Goal: Task Accomplishment & Management: Complete application form

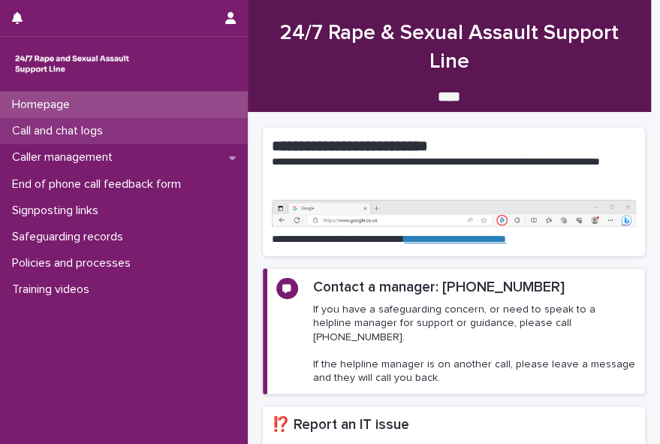
click at [85, 137] on p "Call and chat logs" at bounding box center [60, 131] width 109 height 14
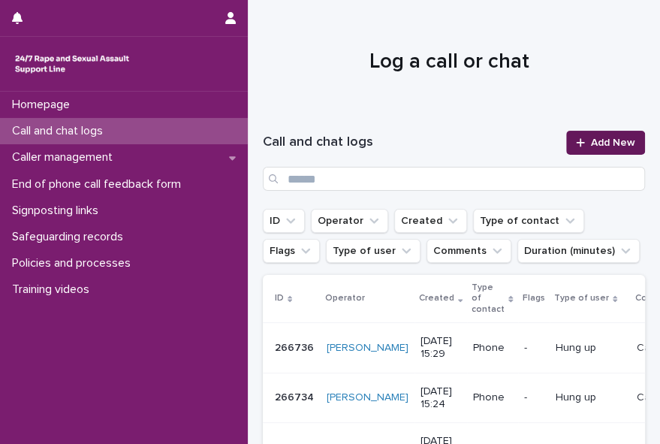
click at [585, 133] on link "Add New" at bounding box center [605, 143] width 79 height 24
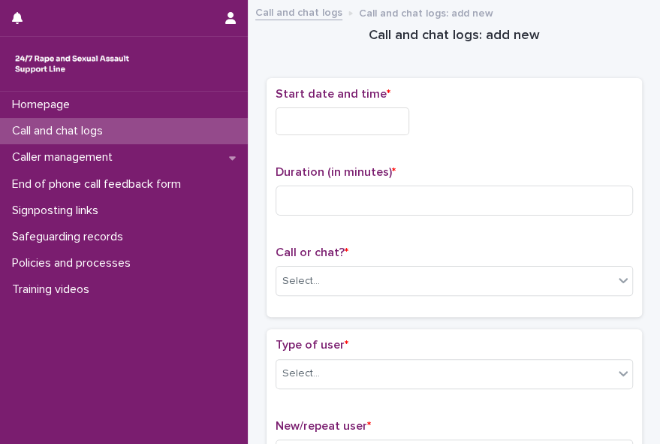
click at [323, 120] on input "text" at bounding box center [343, 121] width 134 height 28
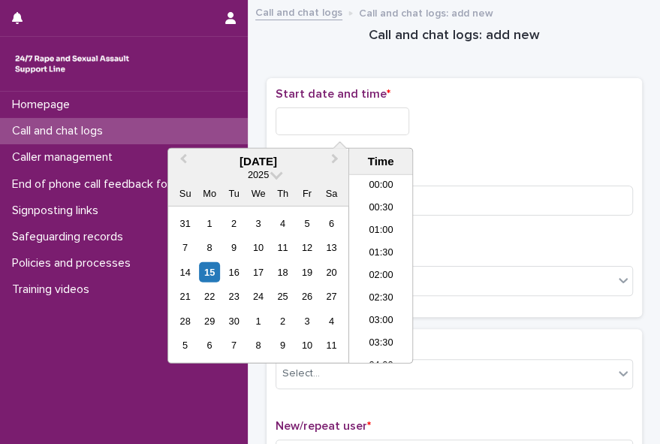
scroll to position [435, 0]
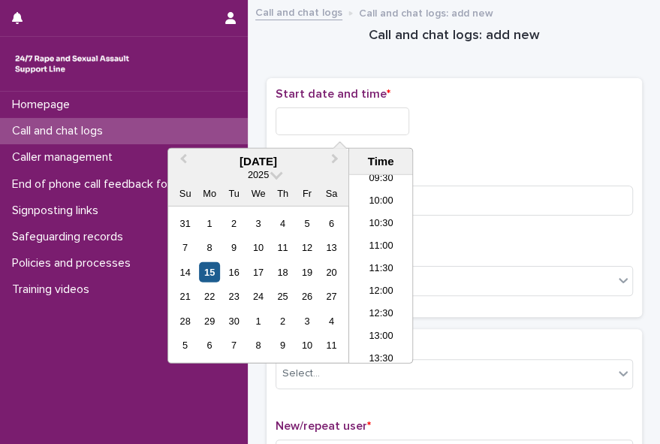
click at [208, 276] on div "15" at bounding box center [209, 272] width 20 height 20
click at [356, 283] on li "12:00" at bounding box center [381, 292] width 64 height 23
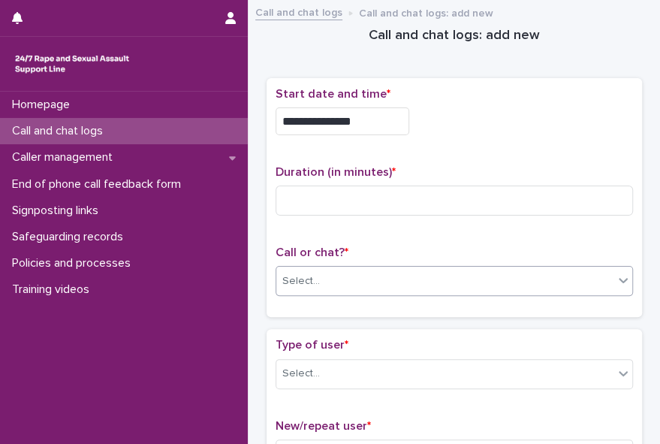
click at [352, 283] on div "Select..." at bounding box center [444, 281] width 337 height 25
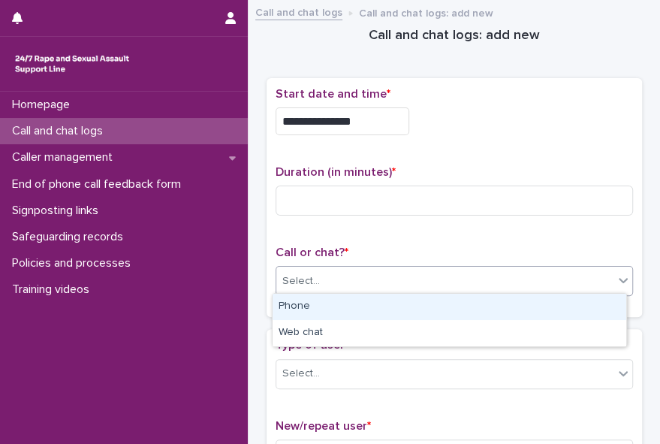
click at [339, 303] on div "Phone" at bounding box center [450, 307] width 354 height 26
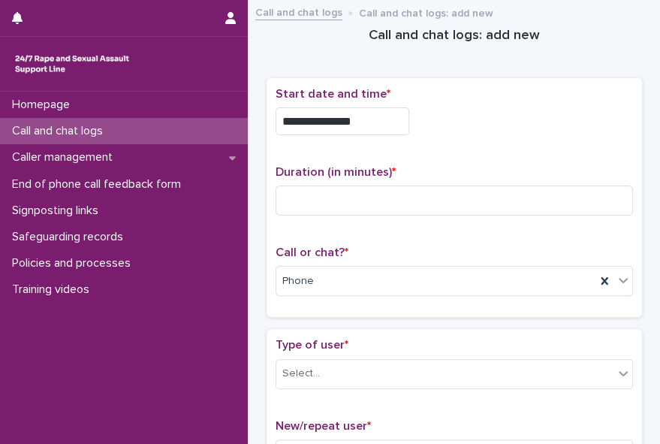
click at [354, 116] on input "**********" at bounding box center [343, 121] width 134 height 28
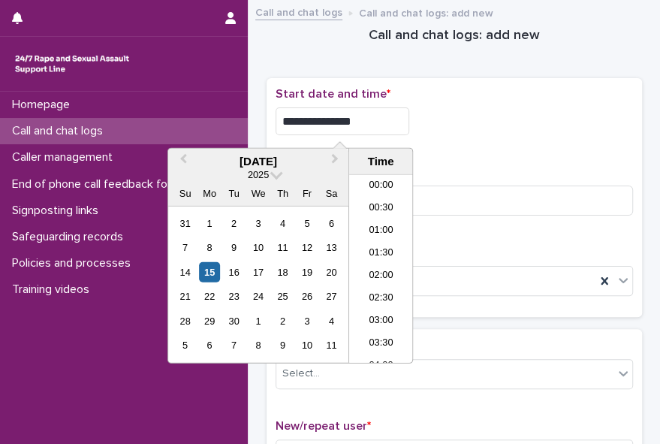
scroll to position [457, 0]
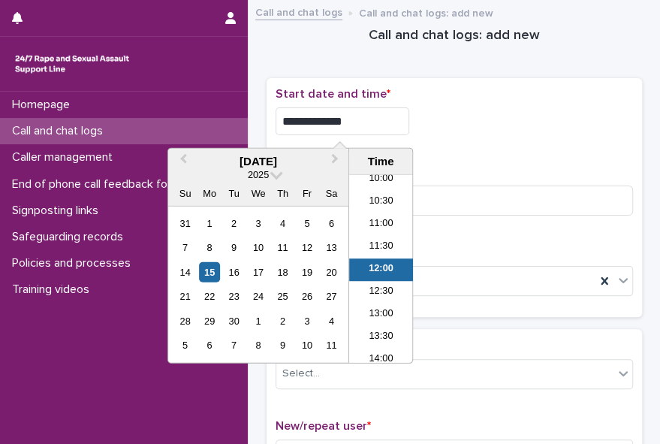
click at [372, 265] on li "12:00" at bounding box center [381, 269] width 64 height 23
type input "**********"
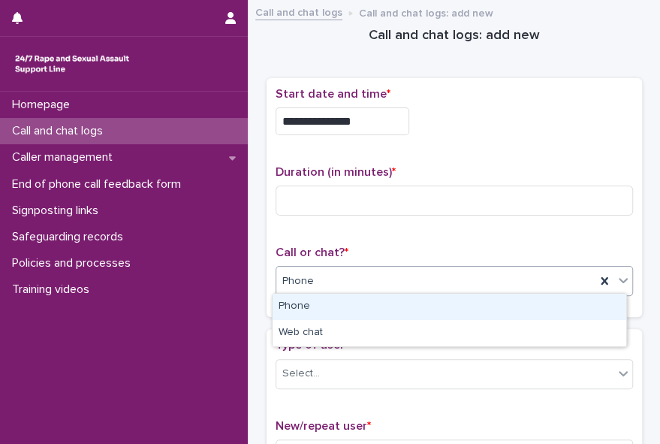
click at [354, 278] on div "Phone" at bounding box center [435, 281] width 319 height 25
click at [340, 309] on div "Phone" at bounding box center [450, 307] width 354 height 26
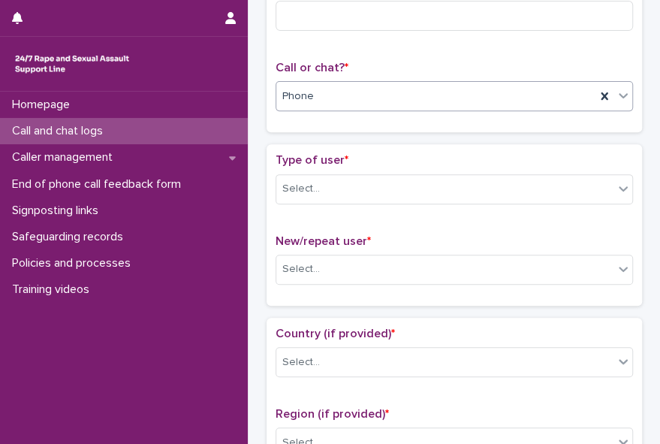
scroll to position [200, 0]
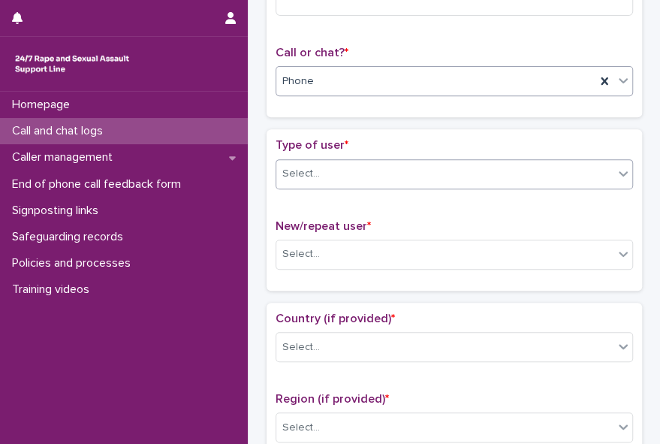
click at [618, 173] on icon at bounding box center [623, 173] width 15 height 15
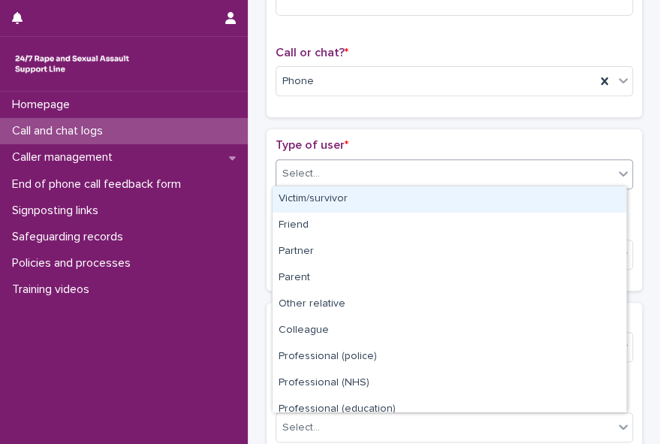
click at [586, 199] on div "Victim/survivor" at bounding box center [450, 199] width 354 height 26
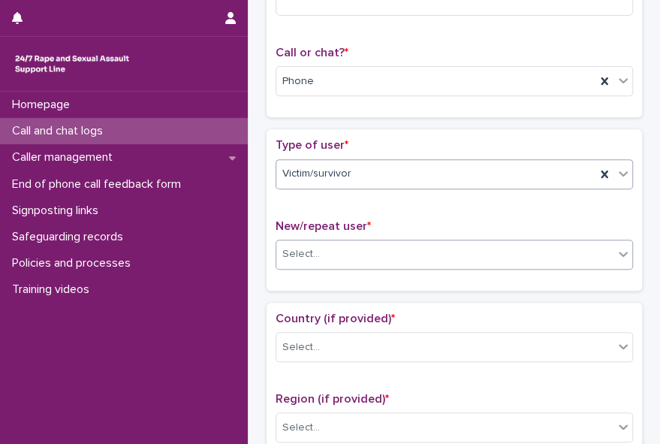
click at [619, 252] on icon at bounding box center [623, 254] width 9 height 5
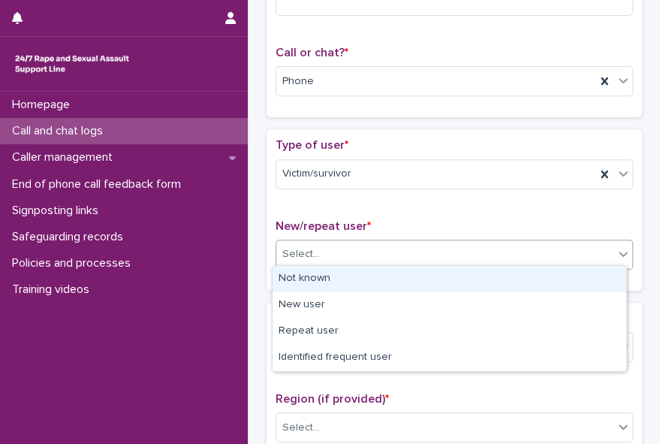
click at [608, 275] on div "Not known" at bounding box center [450, 279] width 354 height 26
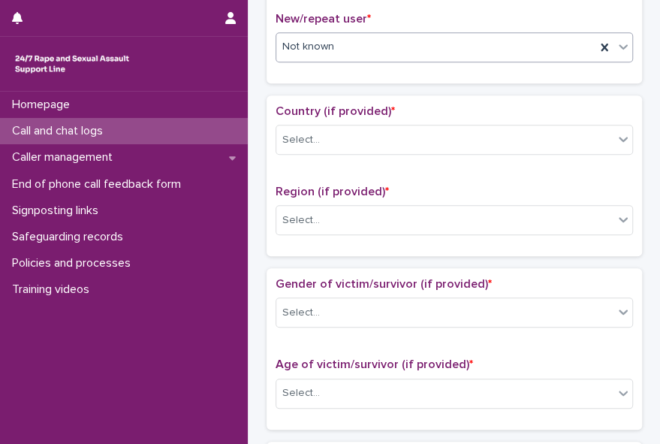
scroll to position [408, 0]
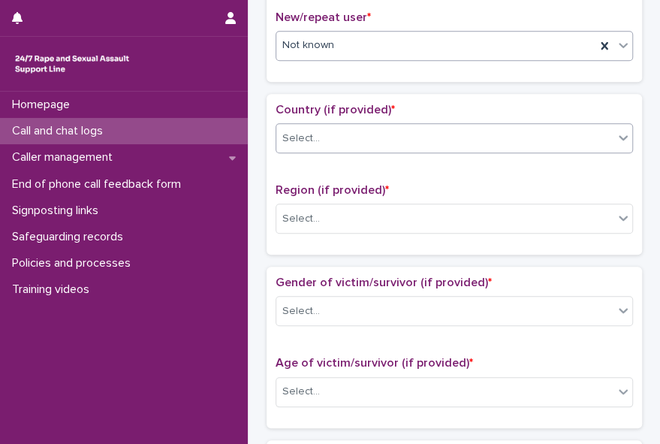
click at [616, 135] on icon at bounding box center [623, 137] width 15 height 15
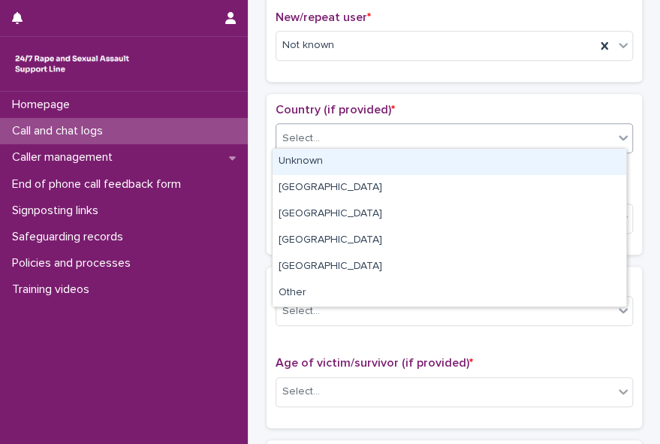
click at [597, 163] on div "Unknown" at bounding box center [450, 162] width 354 height 26
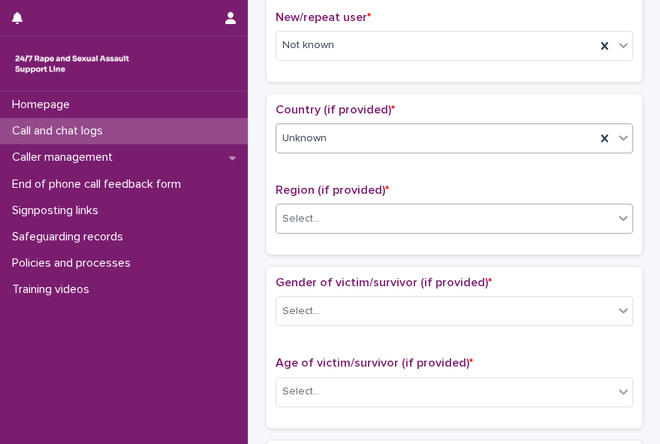
click at [616, 212] on icon at bounding box center [623, 217] width 15 height 15
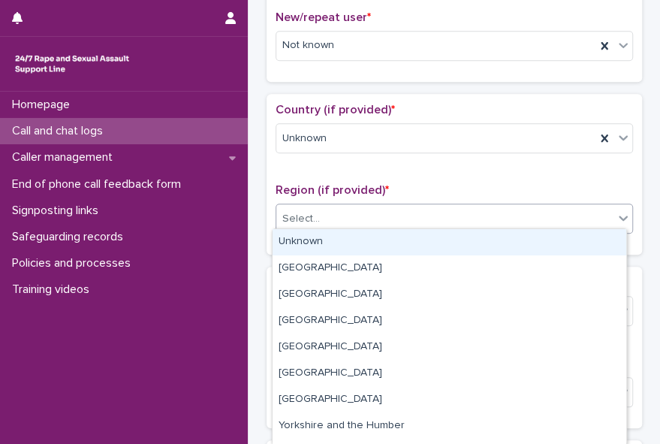
click at [582, 244] on div "Unknown" at bounding box center [450, 242] width 354 height 26
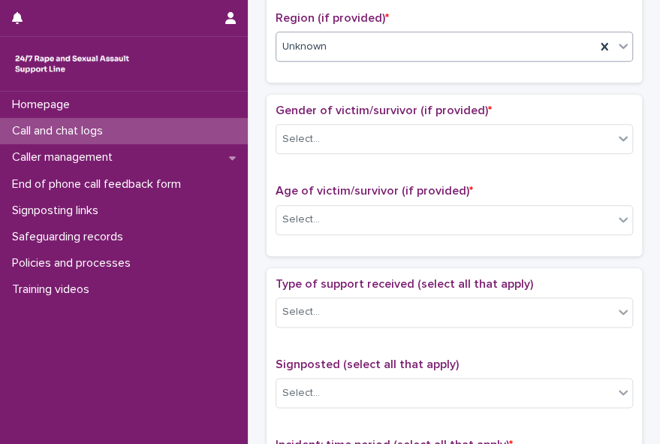
scroll to position [603, 0]
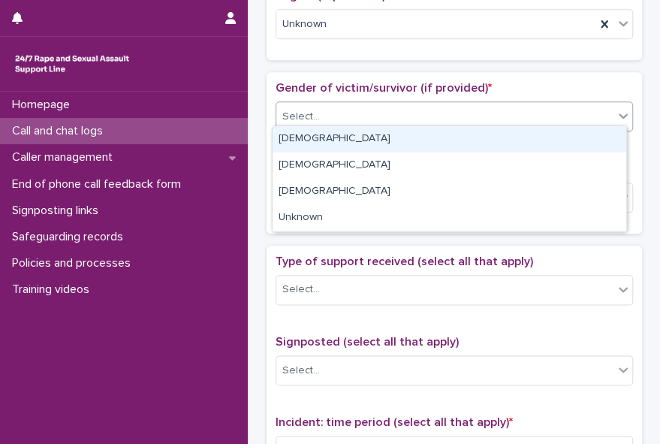
click at [619, 114] on icon at bounding box center [623, 116] width 9 height 5
click at [592, 140] on div "[DEMOGRAPHIC_DATA]" at bounding box center [450, 139] width 354 height 26
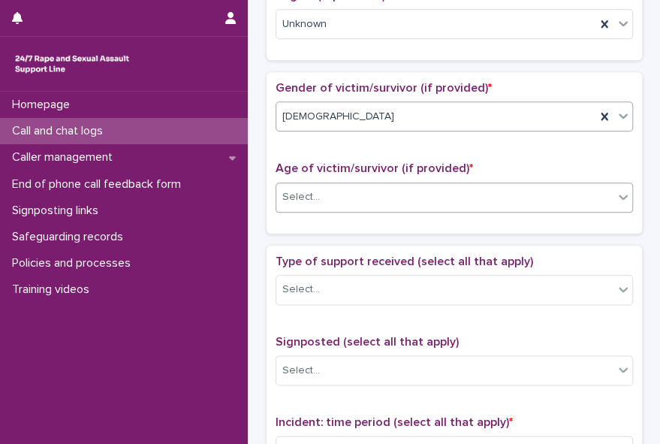
click at [556, 191] on div "Select..." at bounding box center [444, 197] width 337 height 25
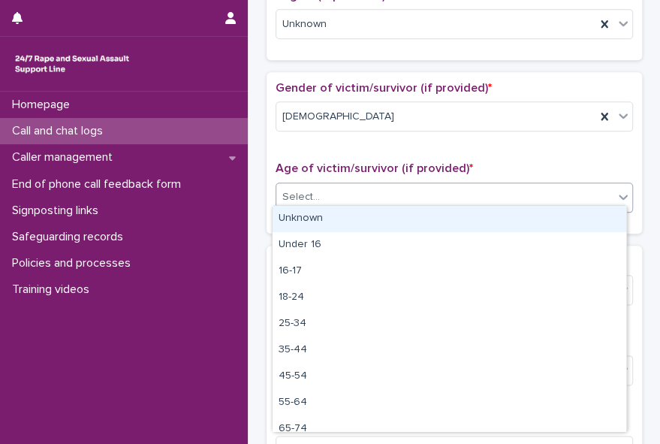
click at [539, 219] on div "Unknown" at bounding box center [450, 219] width 354 height 26
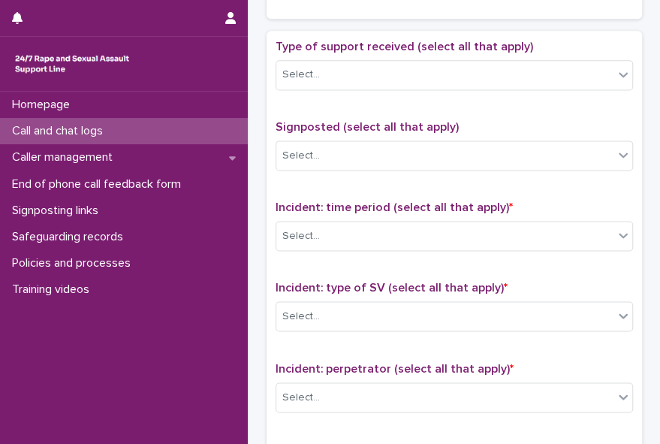
scroll to position [822, 0]
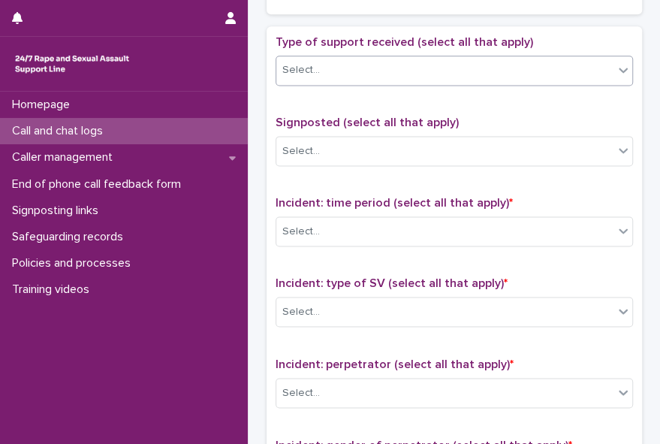
click at [616, 68] on icon at bounding box center [623, 69] width 15 height 15
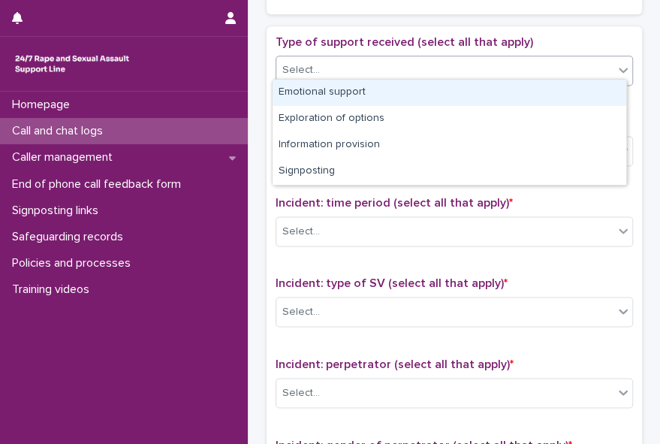
click at [583, 92] on div "Emotional support" at bounding box center [450, 93] width 354 height 26
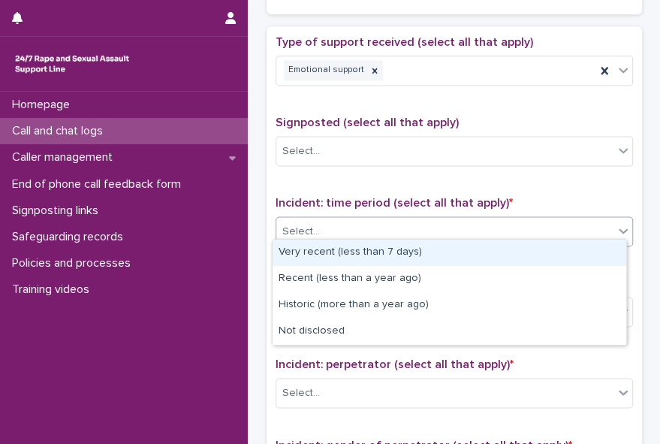
click at [523, 219] on div "Select..." at bounding box center [444, 231] width 337 height 25
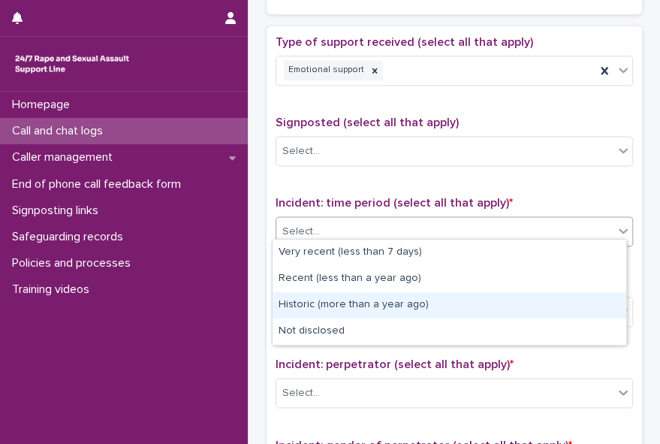
click at [501, 303] on div "Historic (more than a year ago)" at bounding box center [450, 305] width 354 height 26
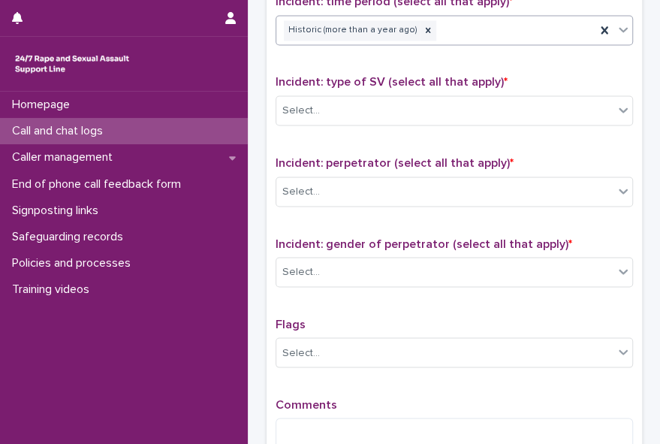
scroll to position [1038, 0]
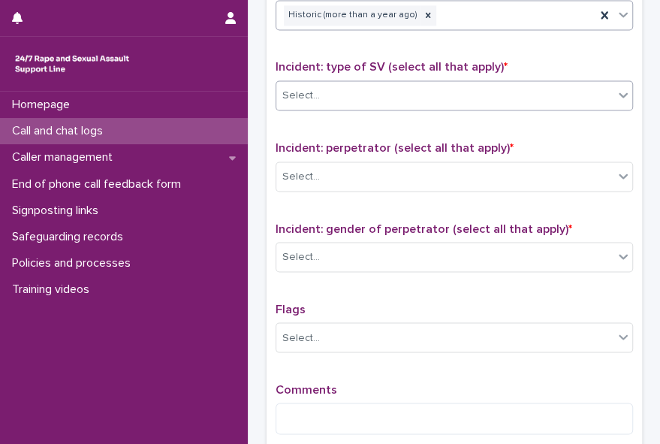
click at [618, 87] on icon at bounding box center [623, 94] width 15 height 15
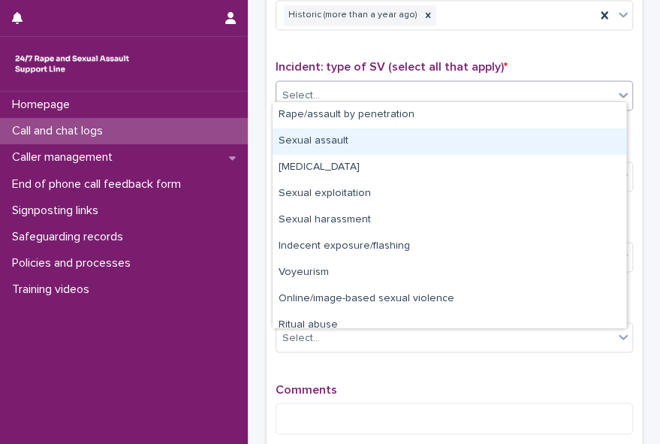
click at [588, 134] on div "Sexual assault" at bounding box center [450, 141] width 354 height 26
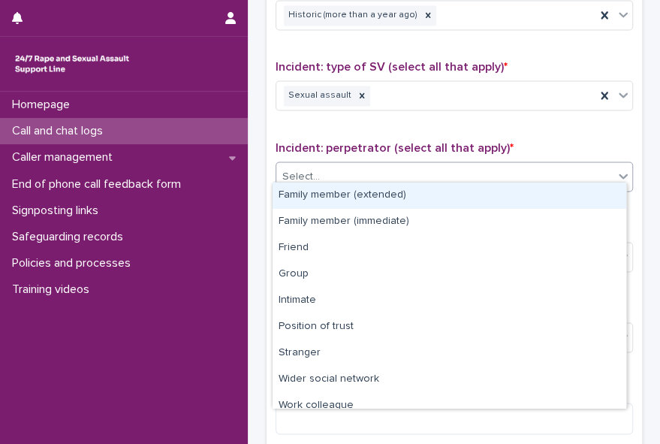
click at [559, 167] on div "Select..." at bounding box center [444, 176] width 337 height 25
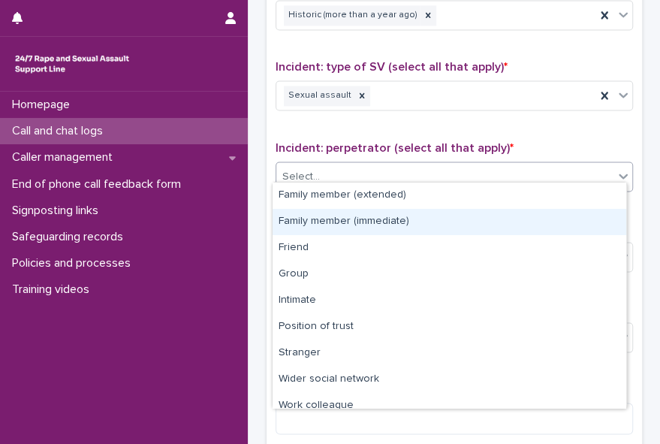
click at [539, 213] on div "Family member (immediate)" at bounding box center [450, 222] width 354 height 26
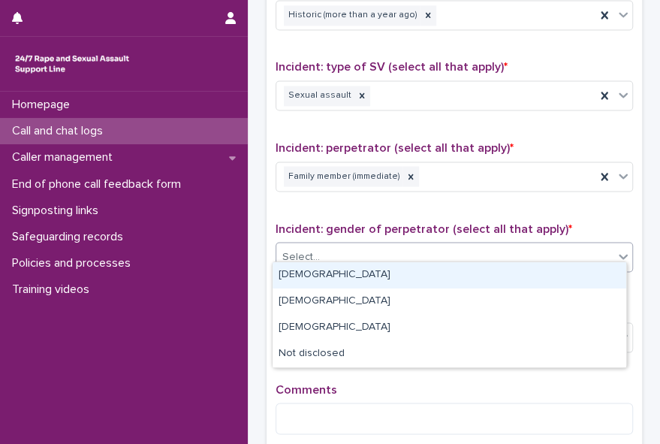
click at [515, 254] on div "Select..." at bounding box center [444, 256] width 337 height 25
click at [496, 277] on div "[DEMOGRAPHIC_DATA]" at bounding box center [450, 275] width 354 height 26
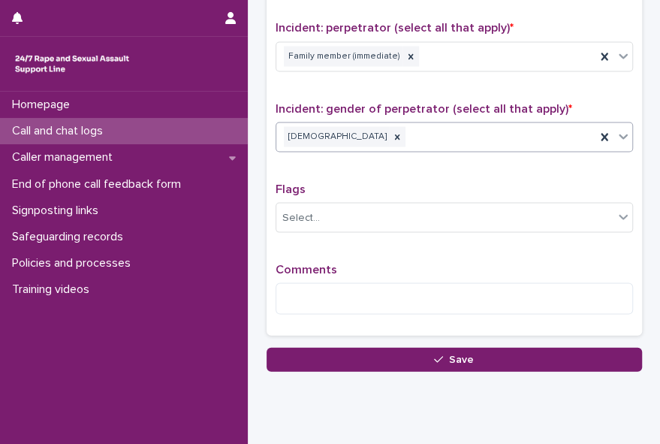
scroll to position [1190, 0]
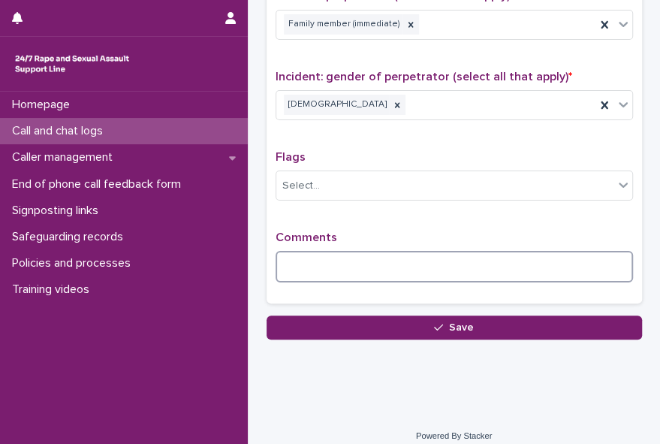
click at [584, 253] on textarea at bounding box center [454, 267] width 357 height 32
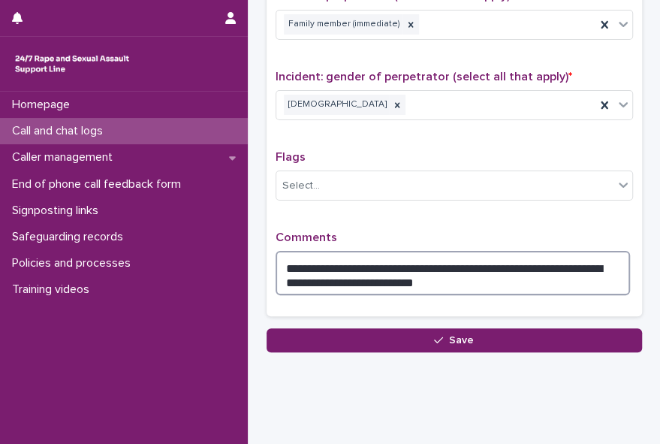
click at [419, 263] on textarea "**********" at bounding box center [453, 273] width 355 height 44
click at [419, 264] on textarea "**********" at bounding box center [453, 273] width 355 height 44
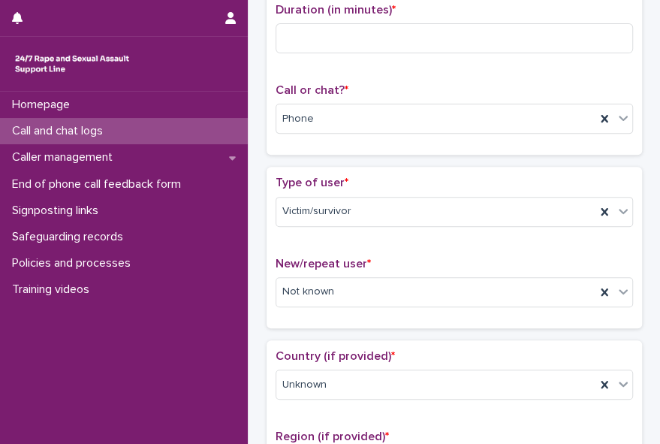
scroll to position [0, 0]
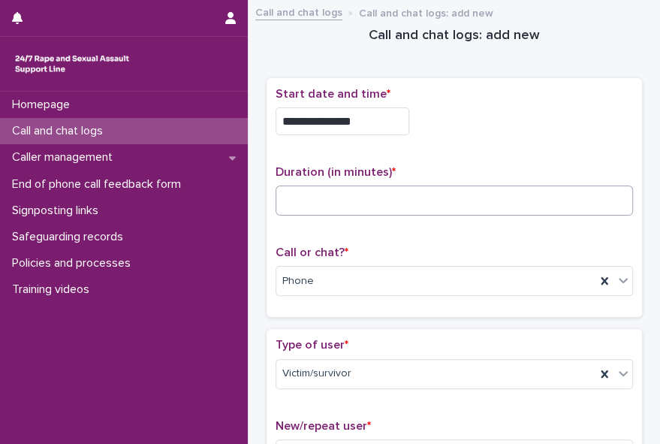
type textarea "**********"
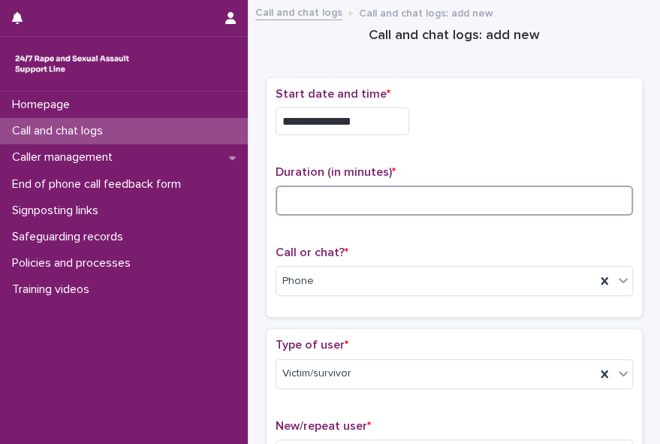
click at [382, 206] on input at bounding box center [454, 200] width 357 height 30
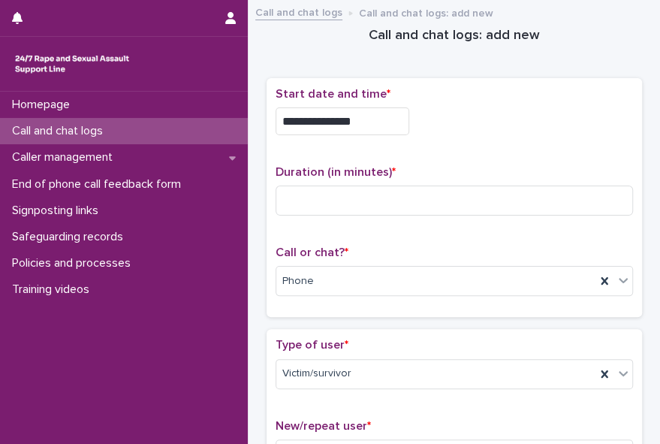
click at [484, 143] on div "**********" at bounding box center [454, 117] width 357 height 60
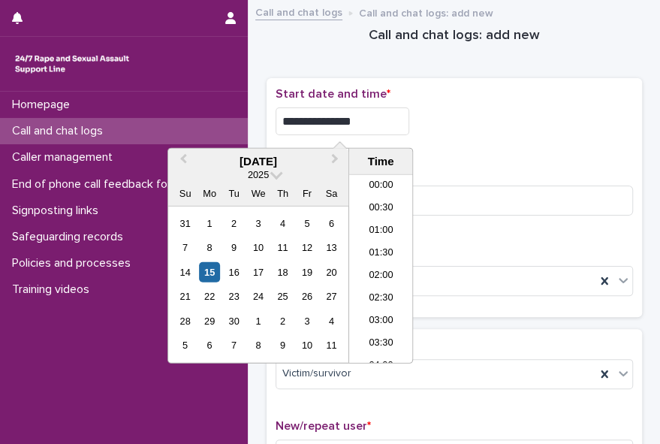
click at [375, 127] on input "**********" at bounding box center [343, 121] width 134 height 28
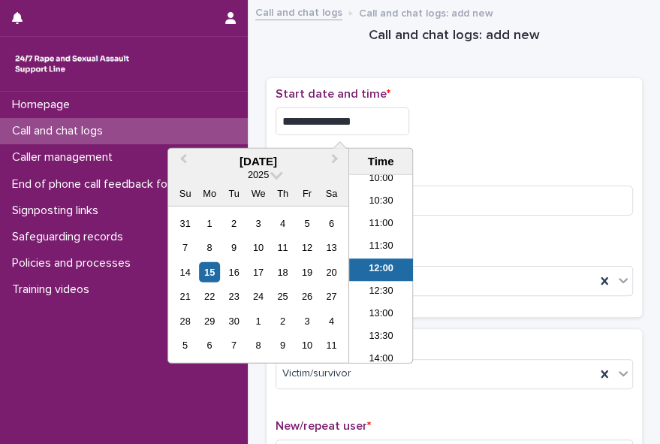
click at [366, 268] on li "12:00" at bounding box center [381, 269] width 64 height 23
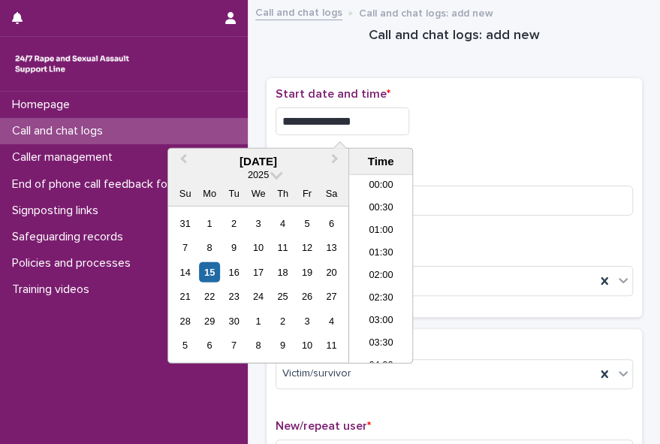
click at [366, 119] on input "**********" at bounding box center [343, 121] width 134 height 28
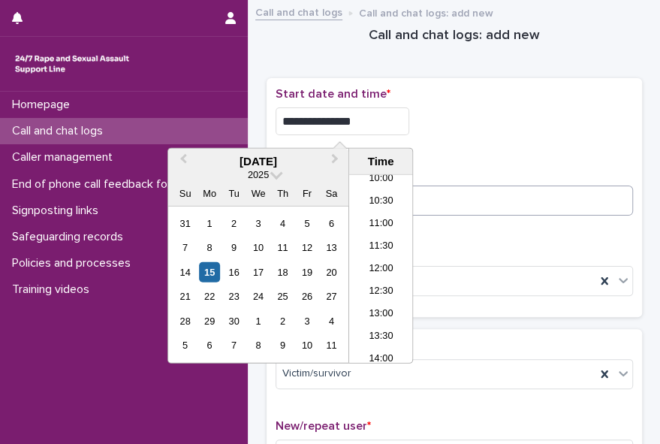
type input "**********"
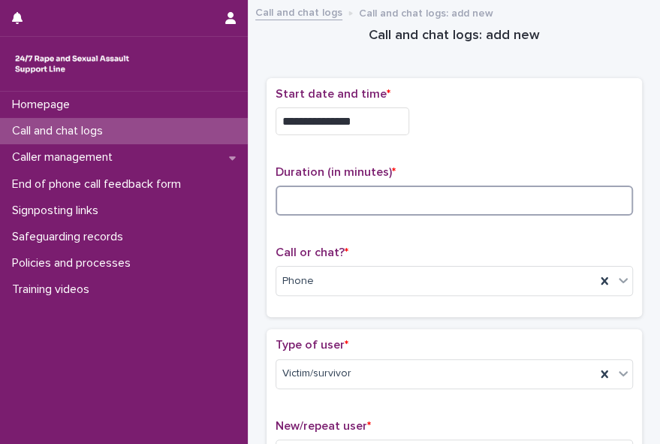
click at [425, 203] on input at bounding box center [454, 200] width 357 height 30
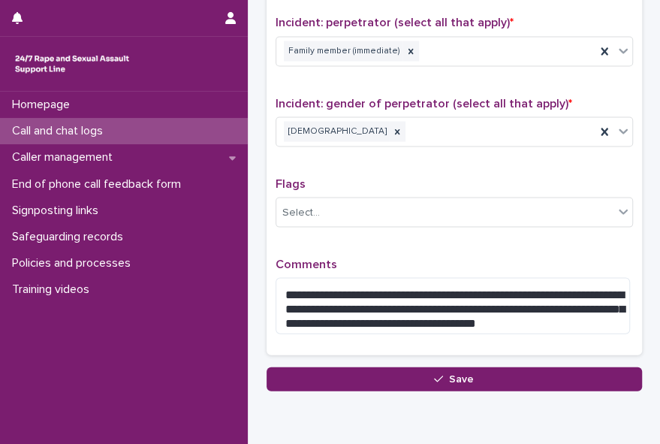
scroll to position [1218, 0]
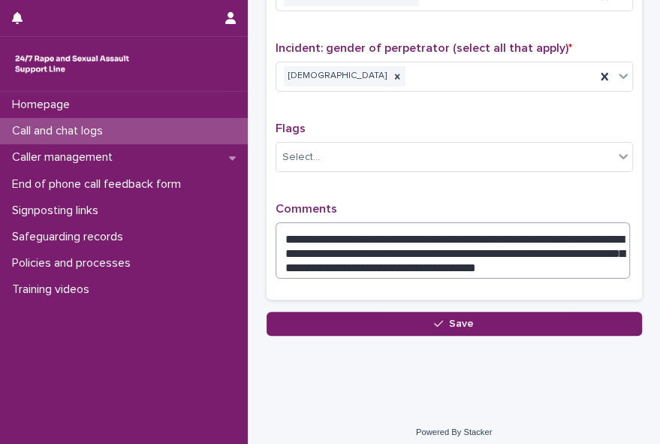
type input "*"
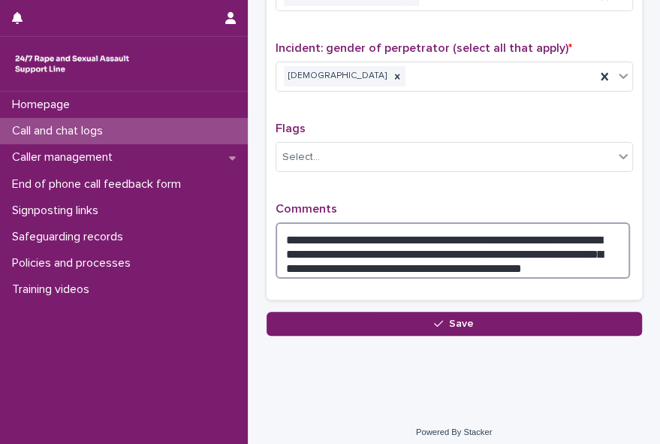
click at [567, 248] on textarea "**********" at bounding box center [453, 250] width 355 height 56
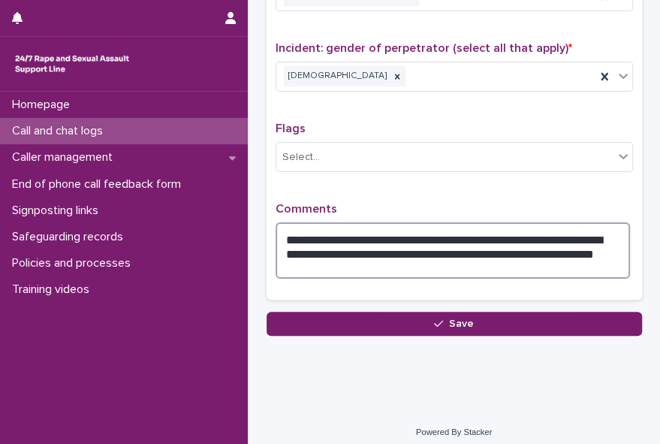
scroll to position [1206, 0]
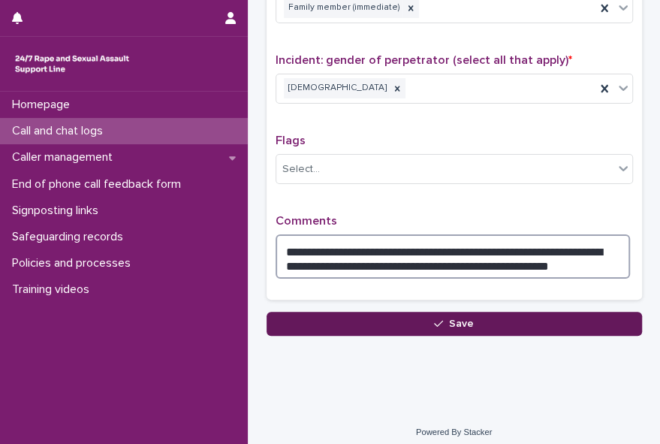
type textarea "**********"
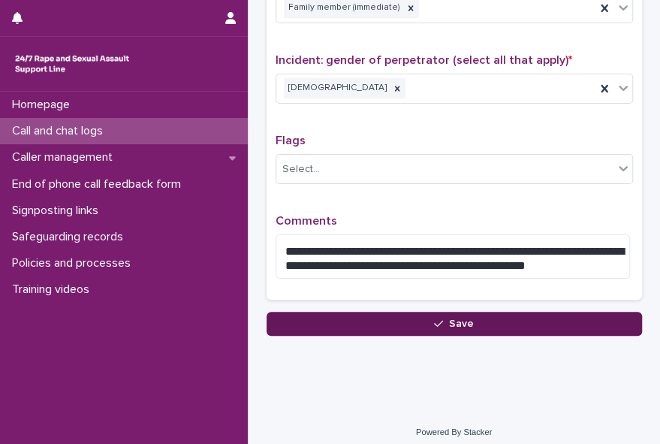
click at [466, 318] on span "Save" at bounding box center [461, 323] width 25 height 11
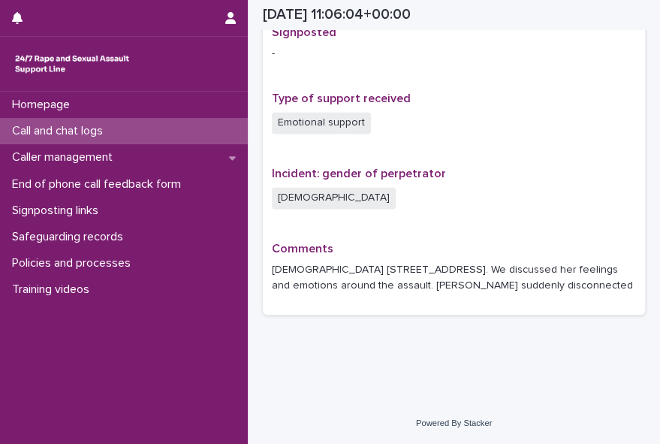
scroll to position [968, 0]
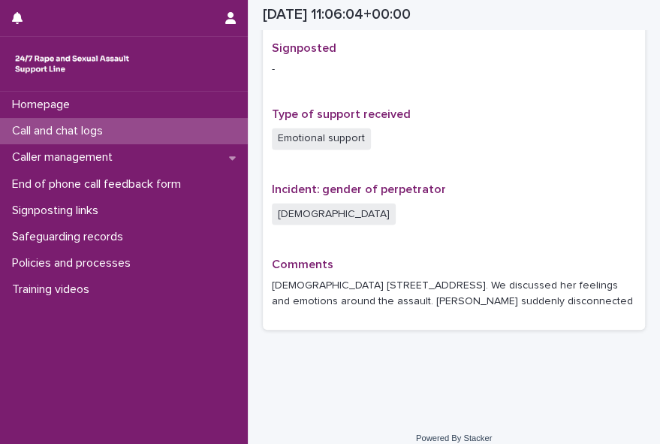
click at [115, 130] on p "Call and chat logs" at bounding box center [60, 131] width 109 height 14
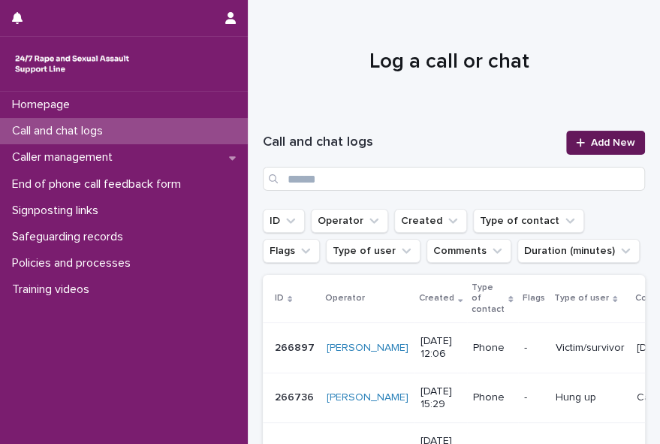
click at [591, 139] on span "Add New" at bounding box center [613, 142] width 44 height 11
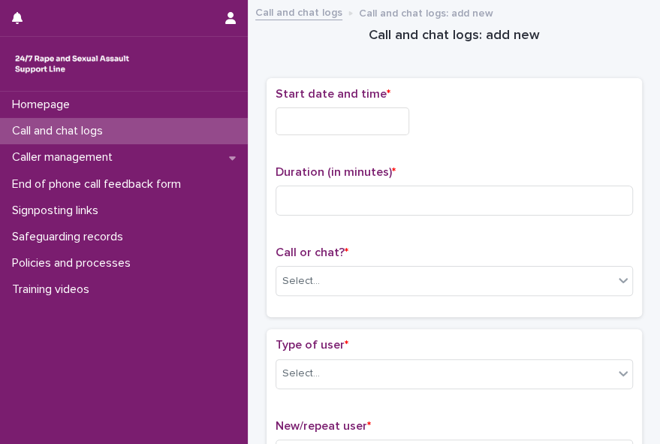
click at [324, 119] on input "text" at bounding box center [343, 121] width 134 height 28
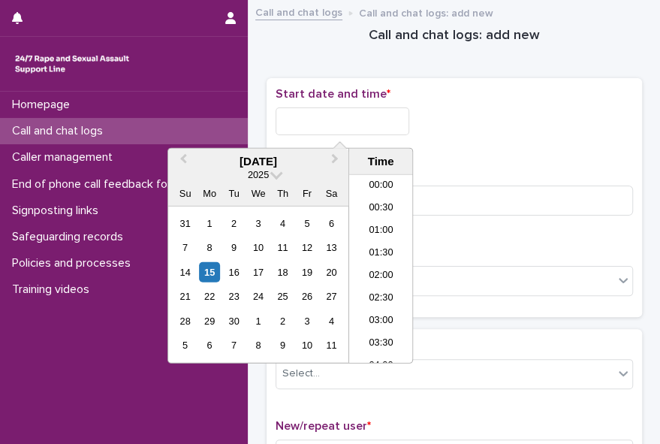
scroll to position [457, 0]
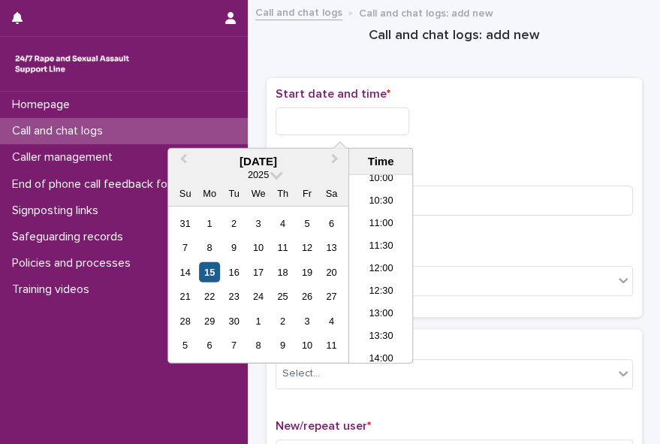
click at [213, 273] on div "15" at bounding box center [209, 272] width 20 height 20
click at [370, 278] on li "12:00" at bounding box center [381, 269] width 64 height 23
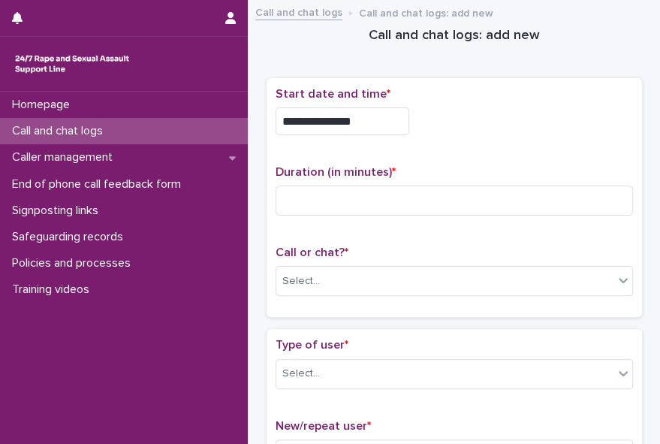
click at [370, 278] on div "Select..." at bounding box center [444, 281] width 337 height 25
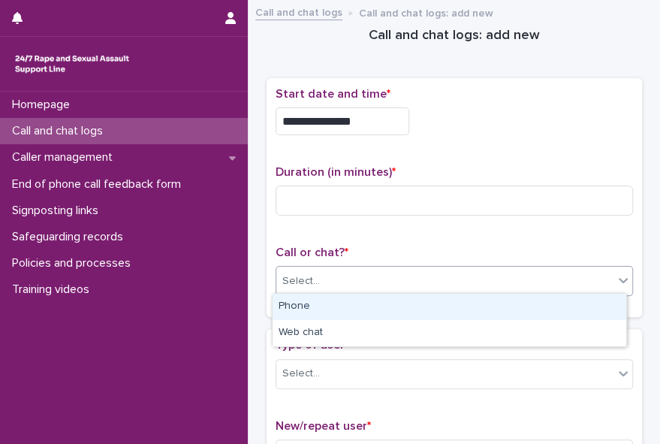
click at [335, 314] on div "Phone" at bounding box center [450, 307] width 354 height 26
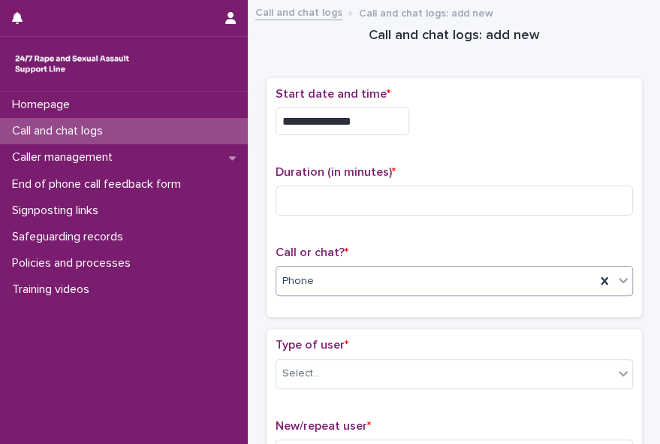
click at [189, 352] on div "Homepage Call and chat logs Caller management End of phone call feedback form S…" at bounding box center [124, 268] width 248 height 352
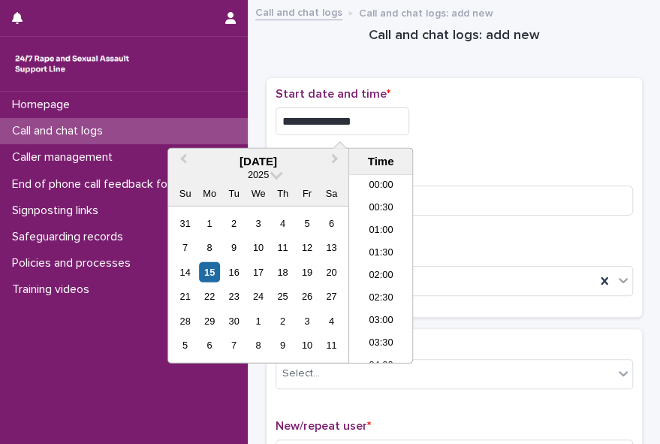
click at [356, 123] on input "**********" at bounding box center [343, 121] width 134 height 28
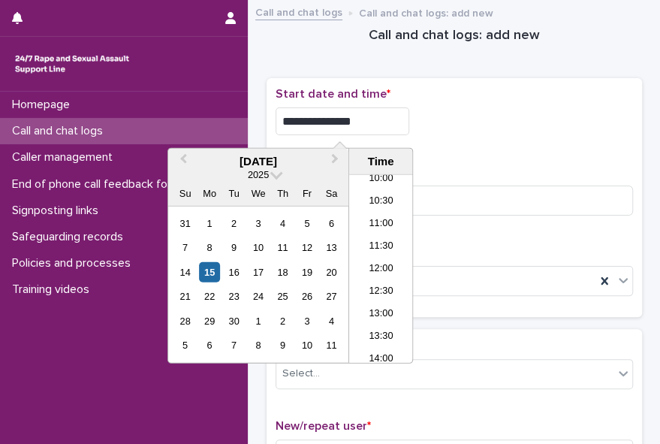
type input "**********"
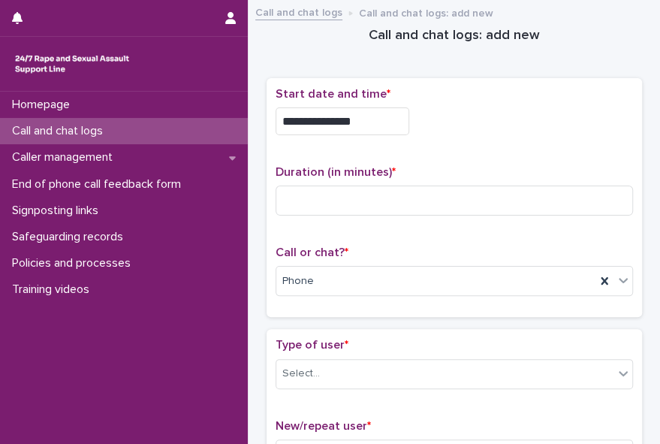
click at [498, 99] on p "Start date and time *" at bounding box center [454, 94] width 357 height 14
click at [457, 213] on div "Duration (in minutes) *" at bounding box center [454, 196] width 357 height 62
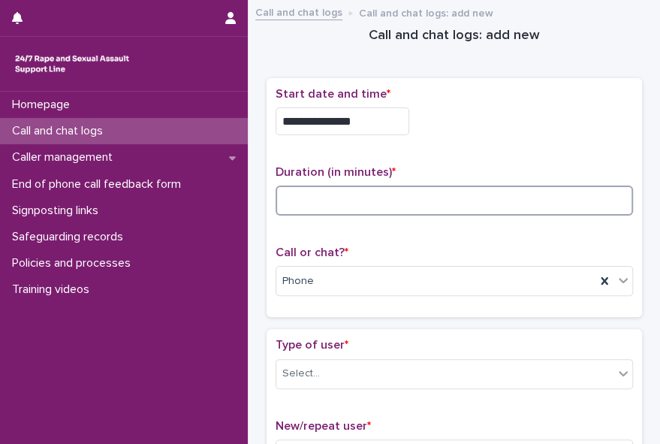
click at [438, 204] on input at bounding box center [454, 200] width 357 height 30
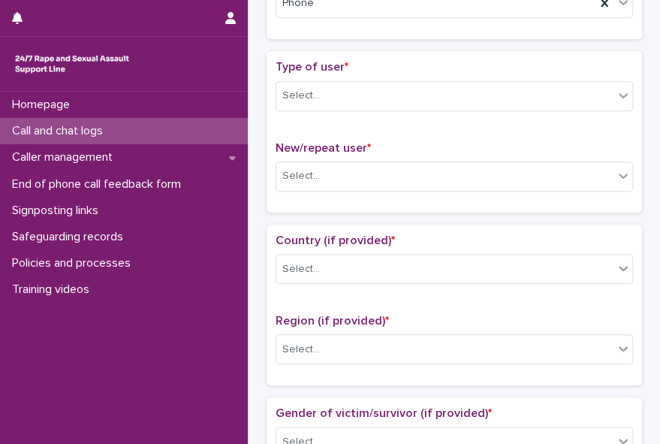
scroll to position [284, 0]
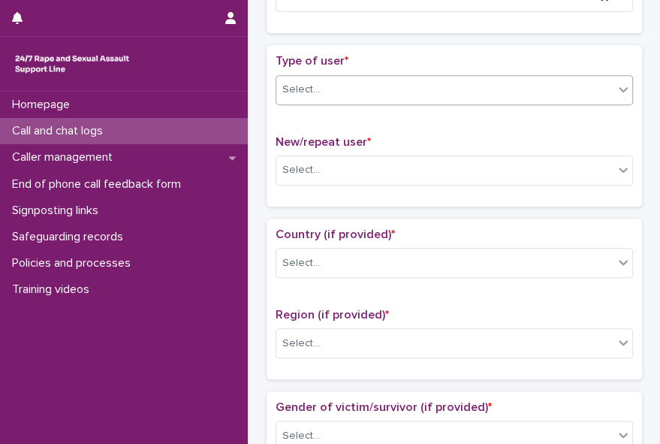
type input "*"
click at [616, 88] on icon at bounding box center [623, 89] width 15 height 15
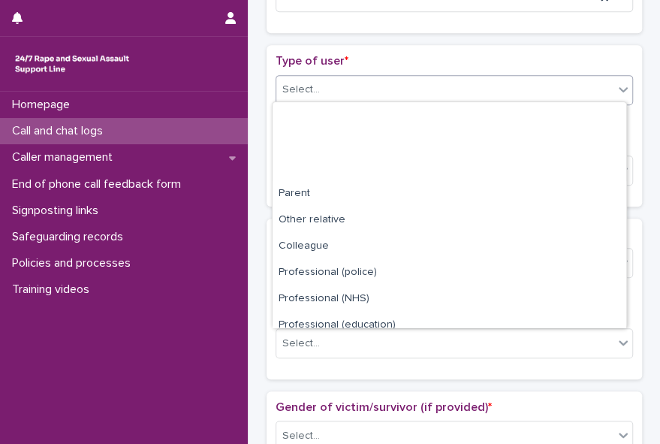
scroll to position [168, 0]
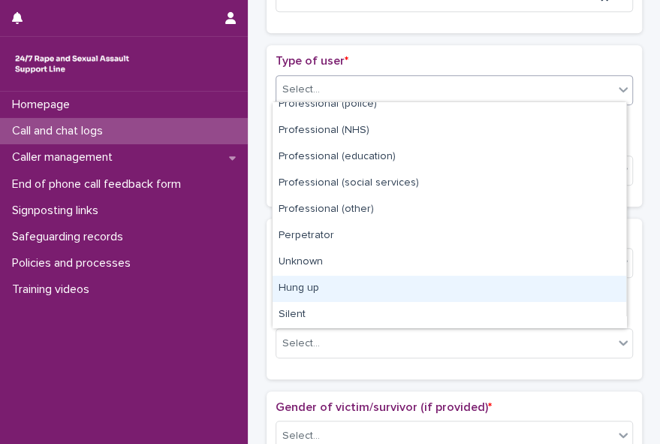
click at [606, 297] on div "Hung up" at bounding box center [450, 289] width 354 height 26
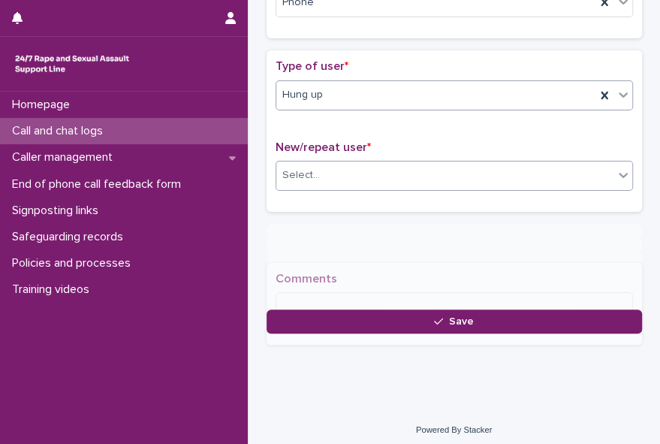
scroll to position [284, 0]
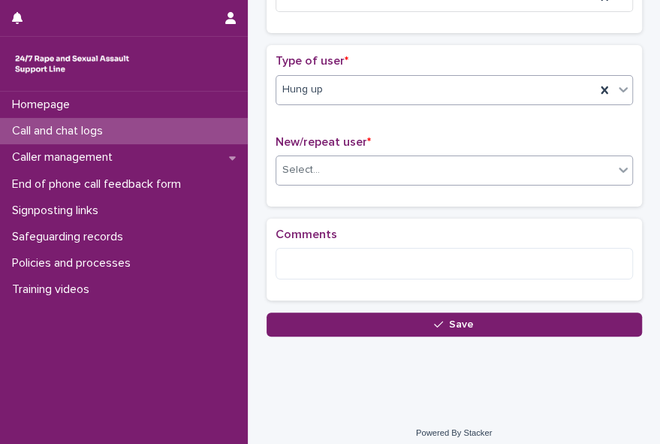
click at [422, 158] on div "Select..." at bounding box center [444, 170] width 337 height 25
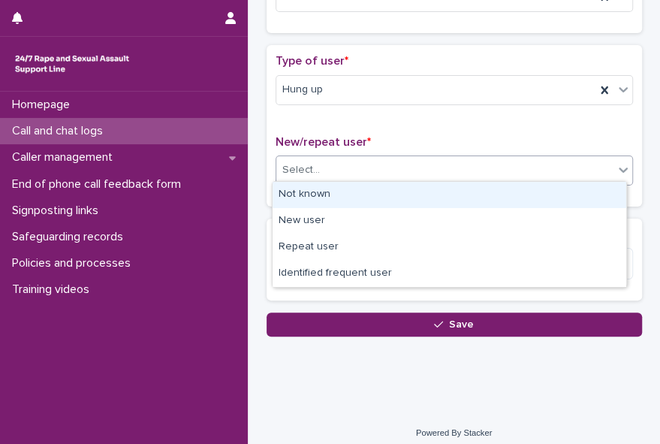
click at [417, 197] on div "Not known" at bounding box center [450, 195] width 354 height 26
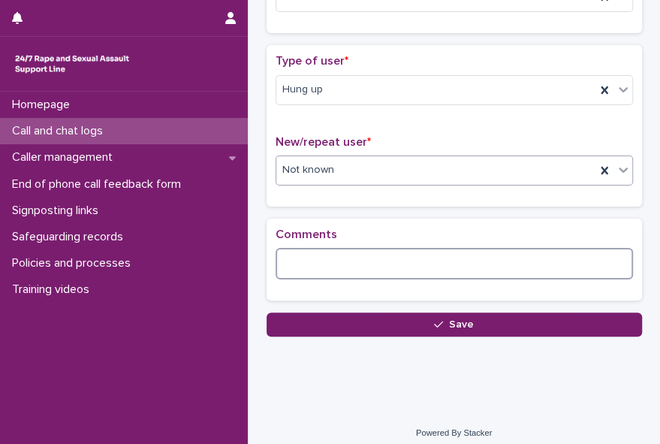
click at [372, 255] on textarea at bounding box center [454, 264] width 357 height 32
drag, startPoint x: 372, startPoint y: 255, endPoint x: 327, endPoint y: 267, distance: 47.5
click at [327, 267] on textarea at bounding box center [454, 264] width 357 height 32
drag, startPoint x: 282, startPoint y: 256, endPoint x: 511, endPoint y: 254, distance: 228.2
click at [511, 254] on textarea "**********" at bounding box center [453, 264] width 355 height 32
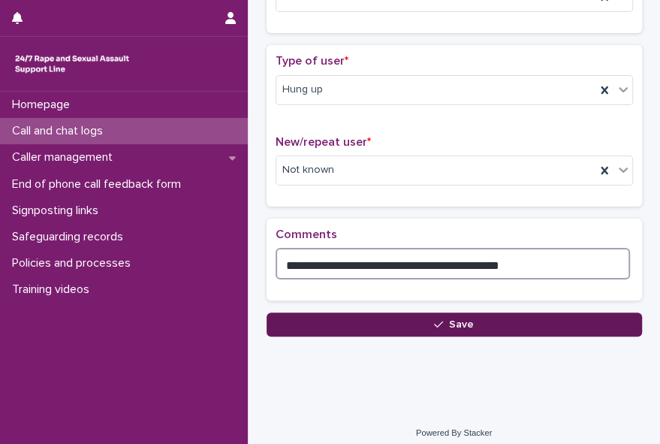
type textarea "**********"
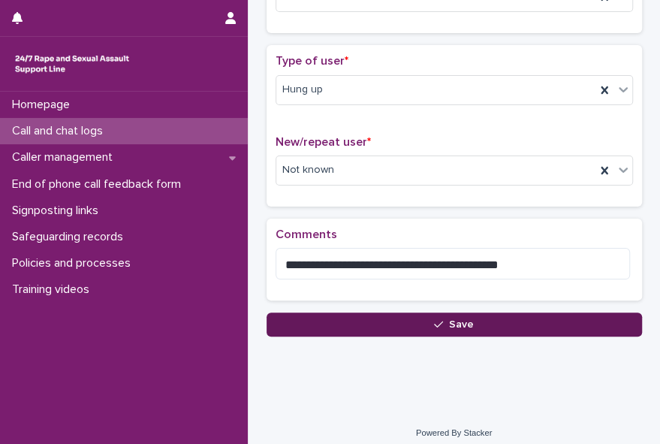
click at [463, 321] on span "Save" at bounding box center [461, 324] width 25 height 11
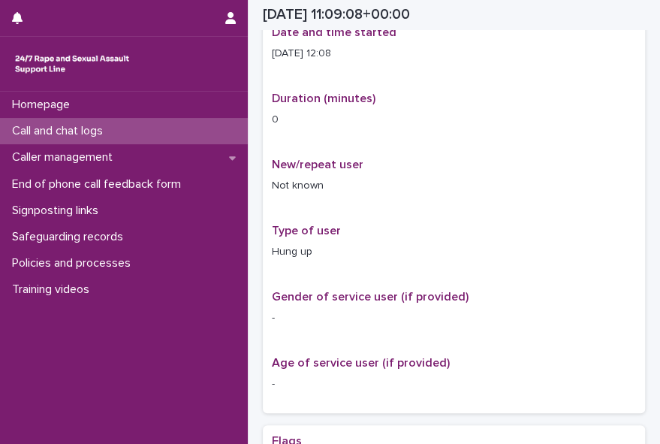
scroll to position [292, 0]
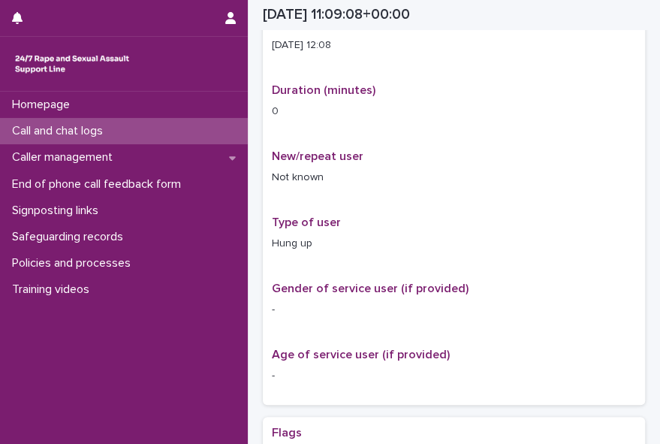
click at [107, 130] on p "Call and chat logs" at bounding box center [60, 131] width 109 height 14
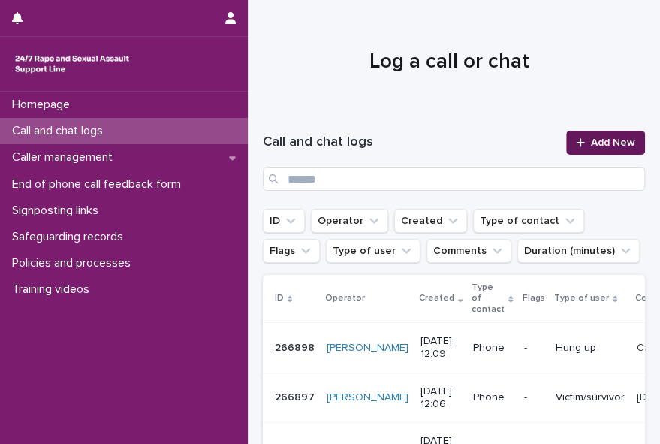
click at [594, 143] on span "Add New" at bounding box center [613, 142] width 44 height 11
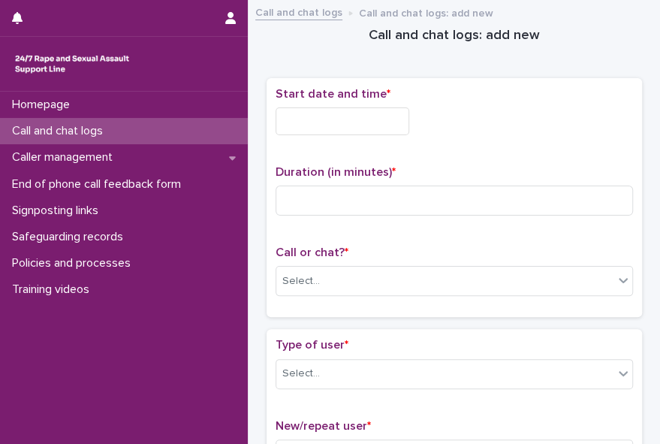
click at [277, 122] on input "text" at bounding box center [343, 121] width 134 height 28
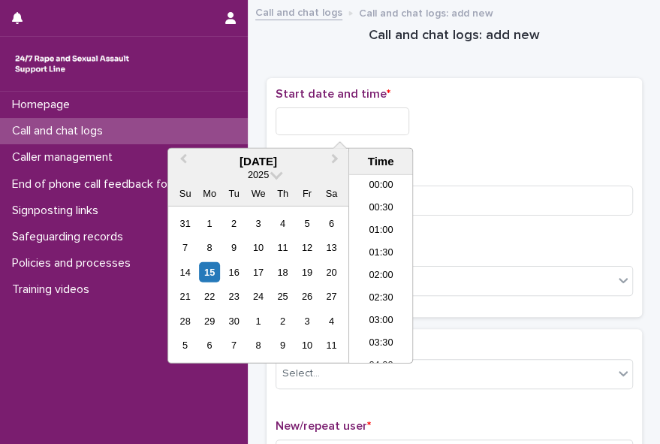
scroll to position [457, 0]
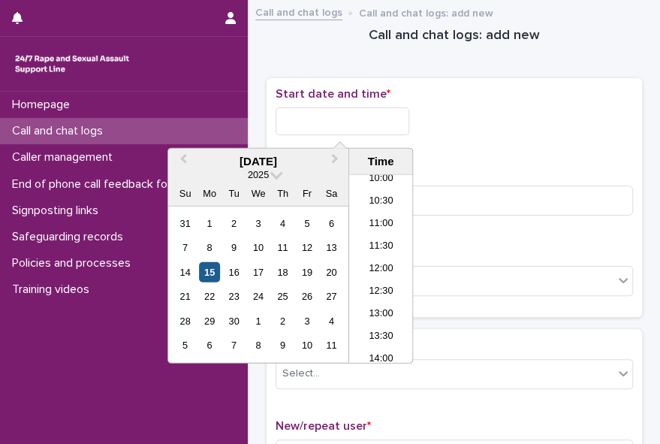
click at [213, 276] on div "15" at bounding box center [209, 272] width 20 height 20
click at [362, 263] on li "12:00" at bounding box center [381, 269] width 64 height 23
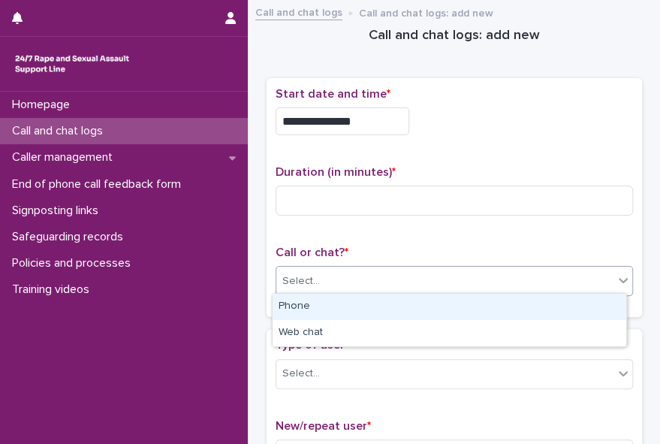
click at [356, 275] on div "Select..." at bounding box center [444, 281] width 337 height 25
click at [344, 306] on div "Phone" at bounding box center [450, 307] width 354 height 26
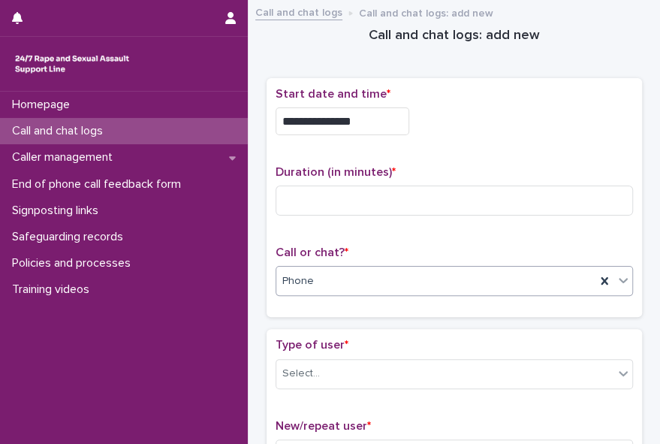
click at [209, 330] on div "Homepage Call and chat logs Caller management End of phone call feedback form S…" at bounding box center [124, 268] width 248 height 352
click at [209, 338] on div "Homepage Call and chat logs Caller management End of phone call feedback form S…" at bounding box center [124, 268] width 248 height 352
click at [203, 417] on div "Homepage Call and chat logs Caller management End of phone call feedback form S…" at bounding box center [124, 268] width 248 height 352
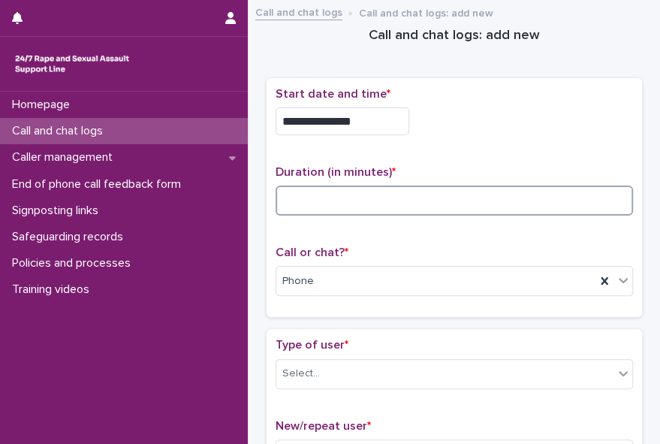
click at [357, 192] on input at bounding box center [454, 200] width 357 height 30
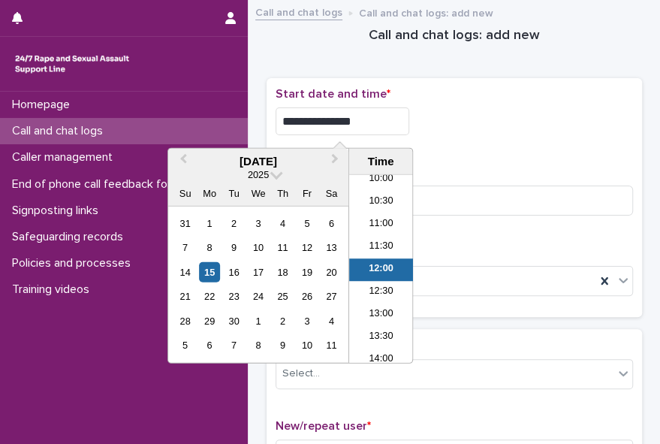
drag, startPoint x: 376, startPoint y: 122, endPoint x: 368, endPoint y: 116, distance: 9.8
click at [368, 116] on input "**********" at bounding box center [343, 121] width 134 height 28
type input "**********"
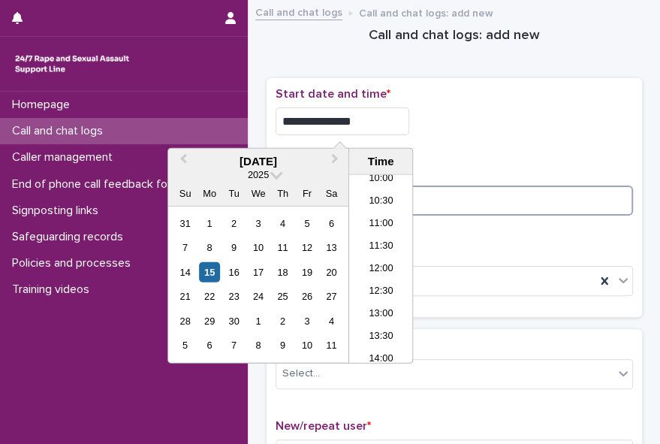
click at [423, 196] on input at bounding box center [454, 200] width 357 height 30
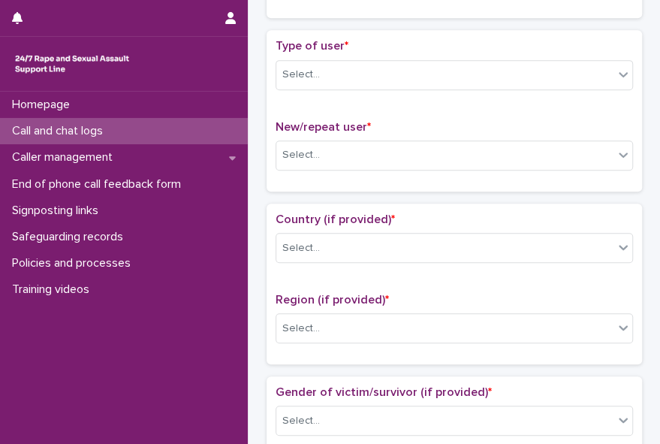
scroll to position [301, 0]
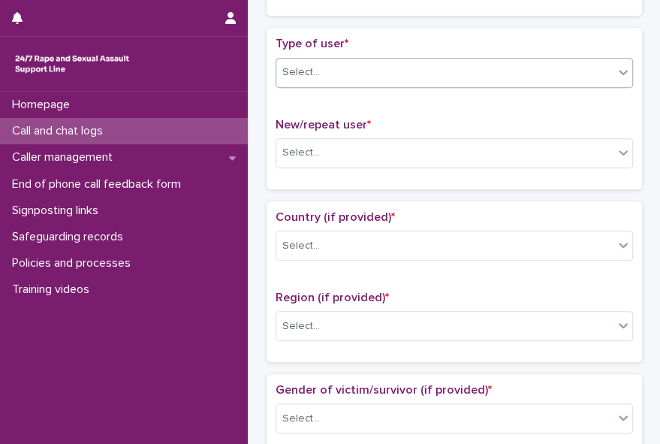
click at [619, 70] on icon at bounding box center [623, 72] width 9 height 5
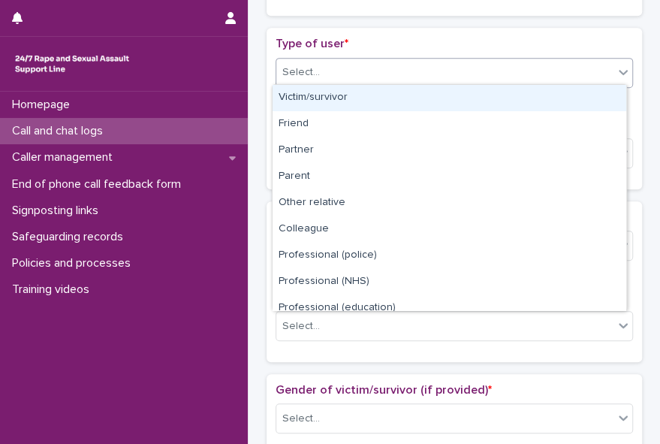
click at [608, 96] on div "Victim/survivor" at bounding box center [450, 98] width 354 height 26
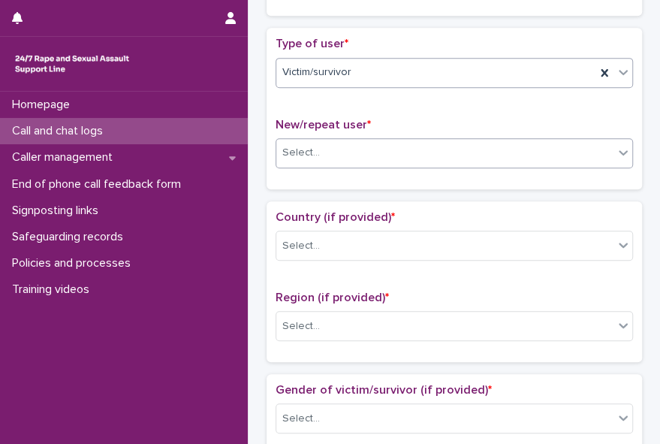
click at [619, 153] on icon at bounding box center [623, 152] width 15 height 15
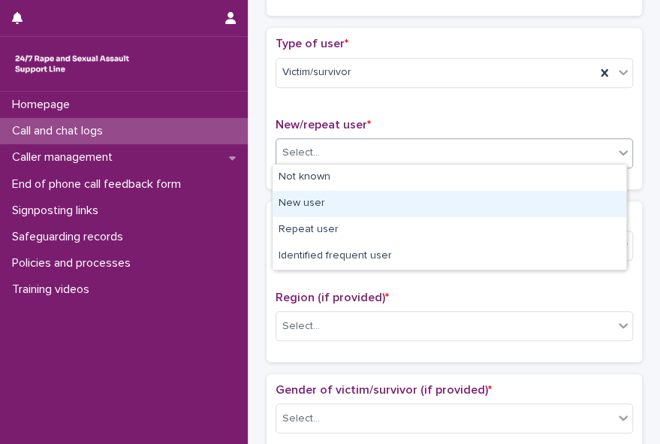
click at [607, 196] on div "New user" at bounding box center [450, 204] width 354 height 26
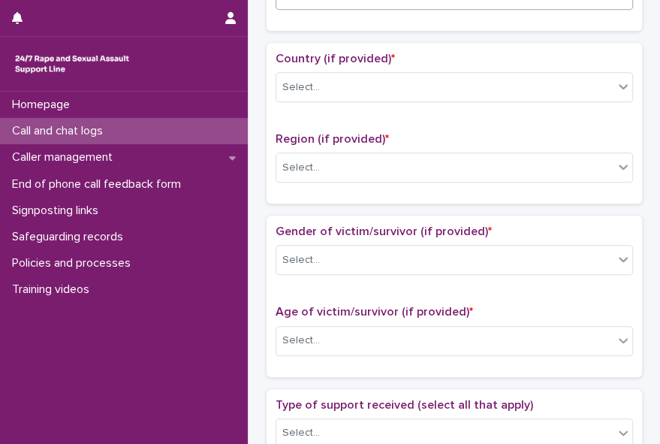
scroll to position [467, 0]
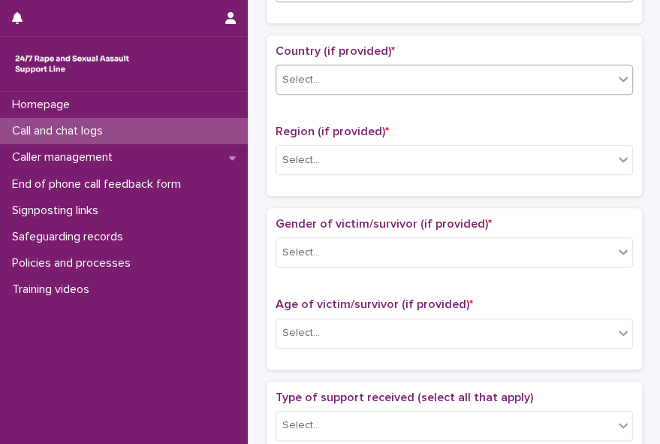
click at [616, 71] on icon at bounding box center [623, 78] width 15 height 15
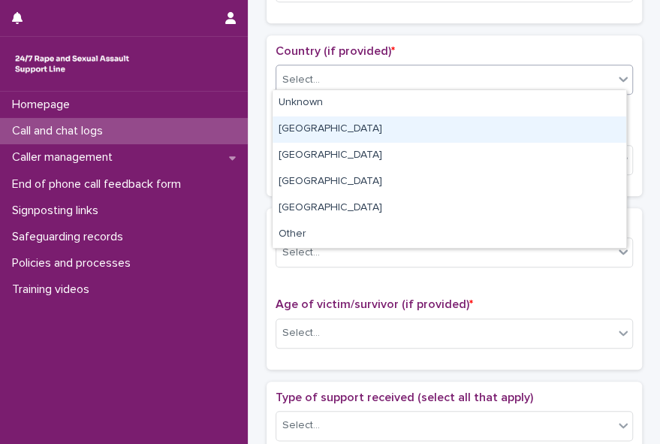
click at [598, 121] on div "[GEOGRAPHIC_DATA]" at bounding box center [450, 129] width 354 height 26
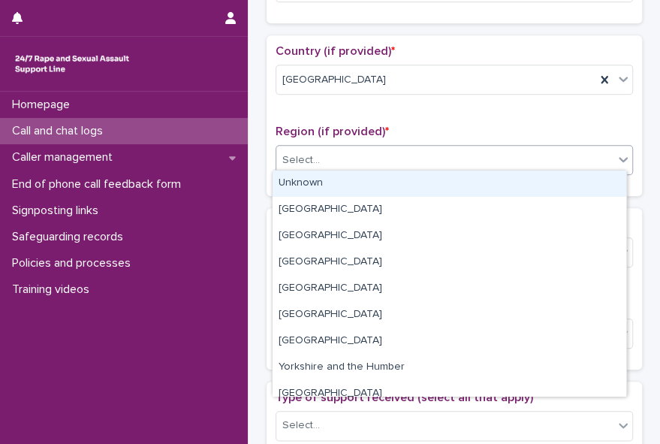
click at [616, 158] on icon at bounding box center [623, 159] width 15 height 15
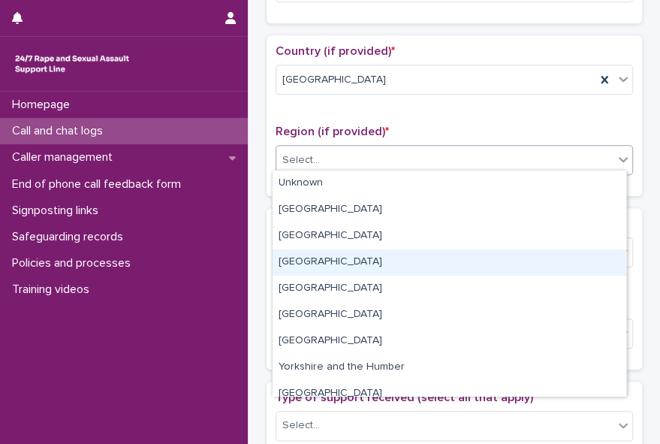
click at [592, 254] on div "[GEOGRAPHIC_DATA]" at bounding box center [450, 262] width 354 height 26
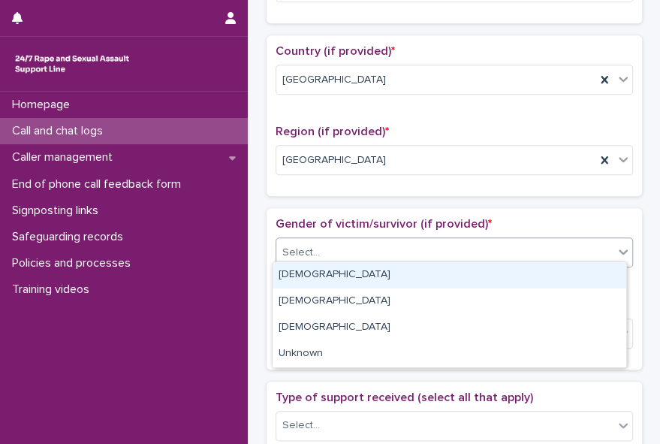
click at [572, 245] on div "Select..." at bounding box center [444, 252] width 337 height 25
click at [565, 273] on div "[DEMOGRAPHIC_DATA]" at bounding box center [450, 275] width 354 height 26
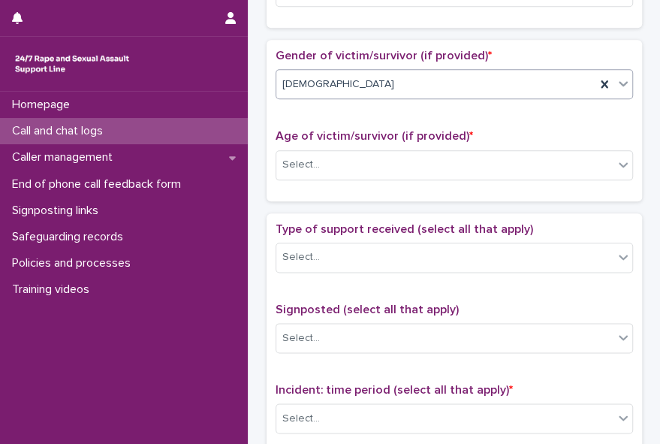
scroll to position [654, 0]
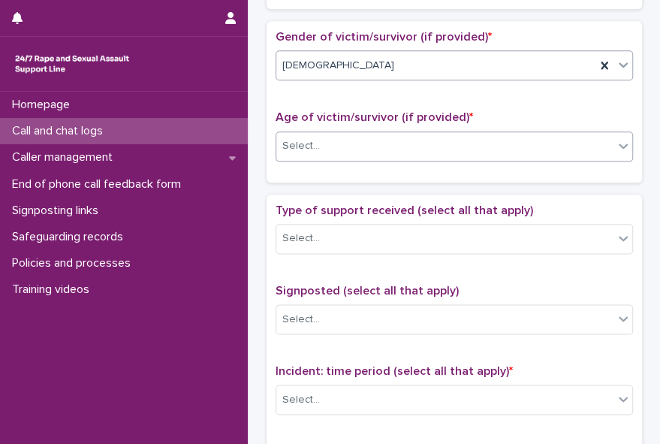
click at [620, 143] on icon at bounding box center [623, 145] width 15 height 15
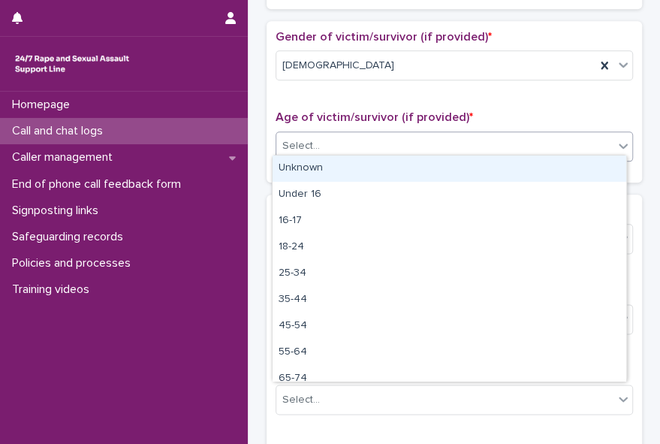
click at [608, 167] on div "Unknown" at bounding box center [450, 168] width 354 height 26
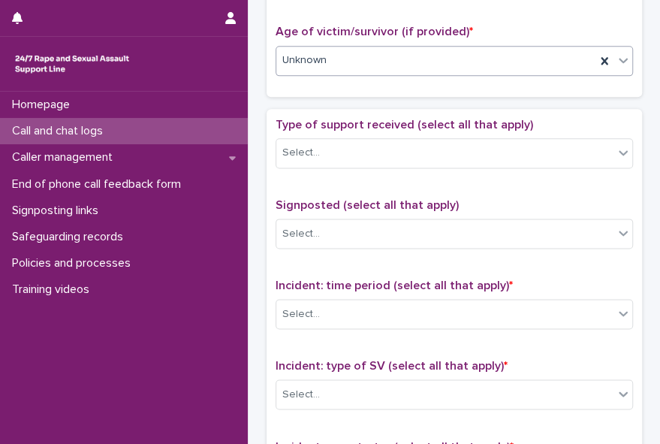
scroll to position [758, 0]
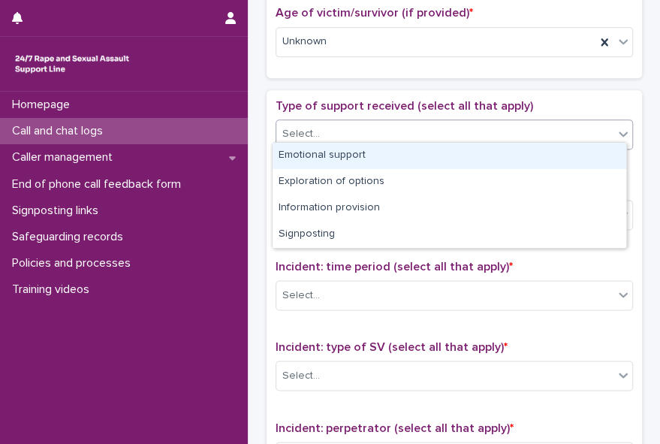
click at [616, 131] on icon at bounding box center [623, 133] width 15 height 15
click at [601, 158] on div "Emotional support" at bounding box center [450, 156] width 354 height 26
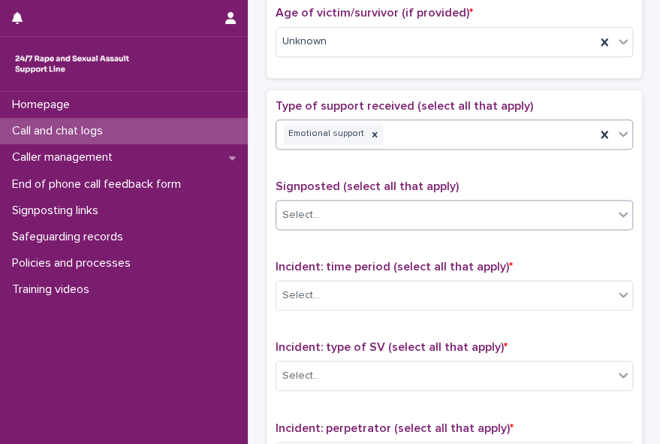
click at [616, 206] on icon at bounding box center [623, 213] width 15 height 15
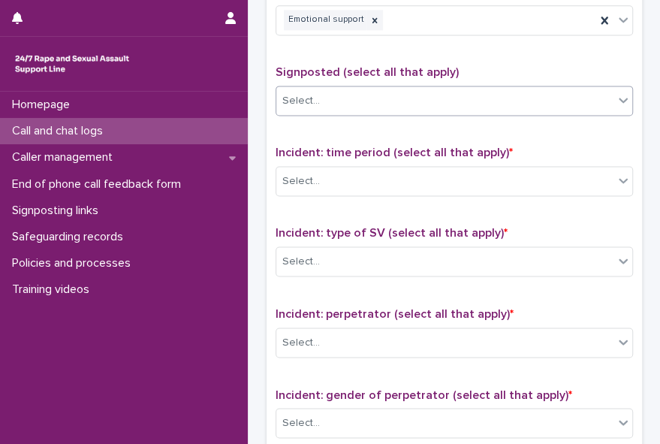
scroll to position [881, 0]
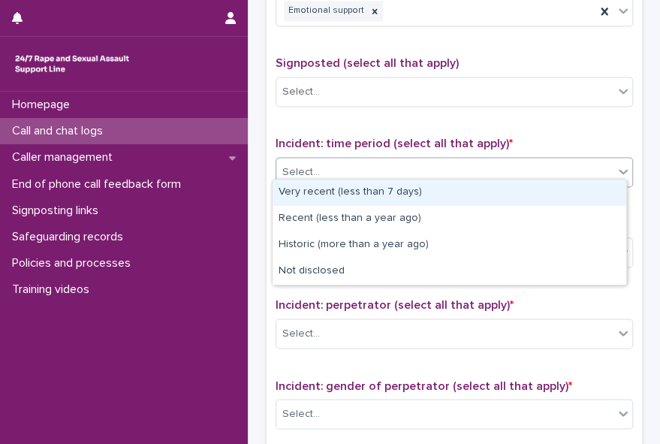
click at [616, 168] on icon at bounding box center [623, 171] width 15 height 15
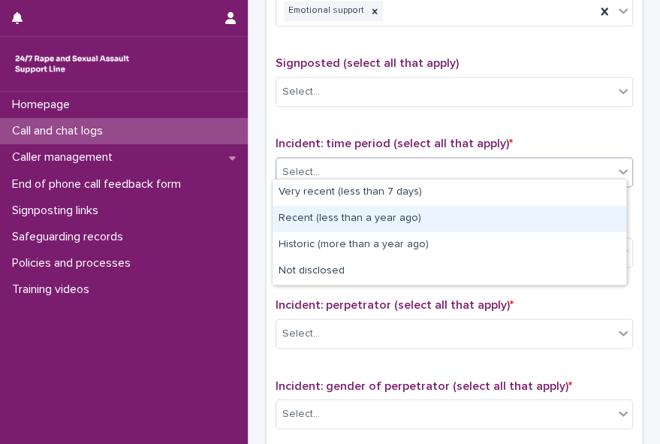
click at [601, 216] on div "Recent (less than a year ago)" at bounding box center [450, 219] width 354 height 26
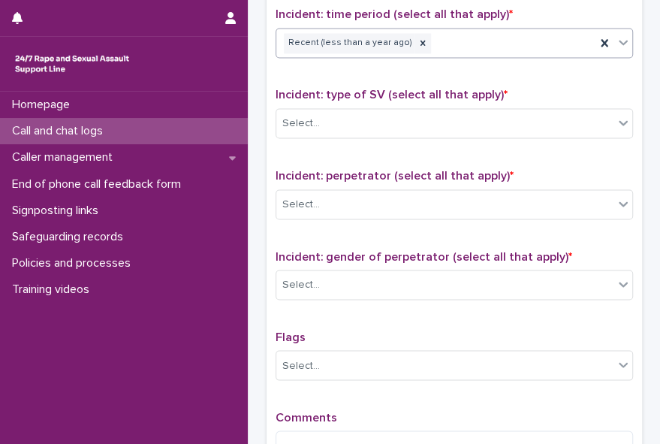
scroll to position [1012, 0]
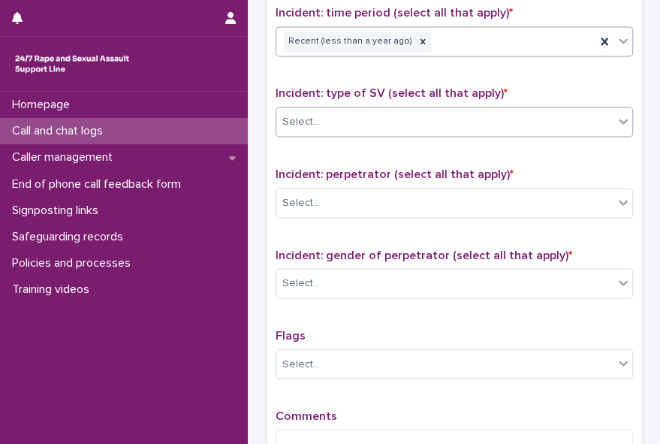
click at [616, 119] on icon at bounding box center [623, 120] width 15 height 15
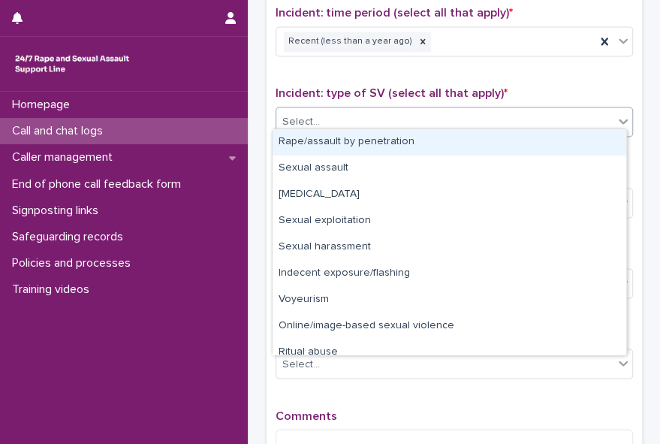
click at [603, 141] on div "Rape/assault by penetration" at bounding box center [450, 142] width 354 height 26
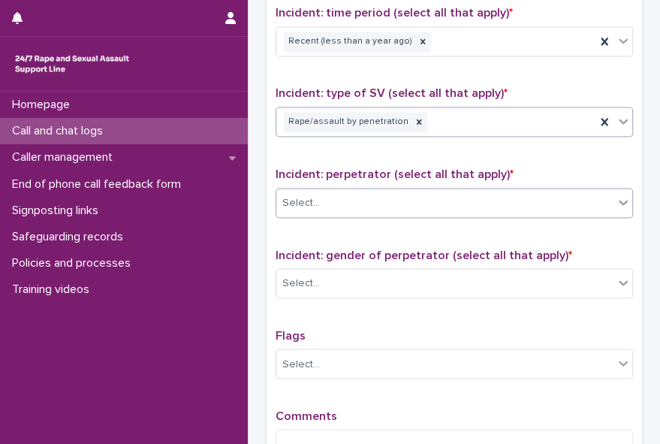
click at [593, 201] on div "Select..." at bounding box center [444, 202] width 337 height 25
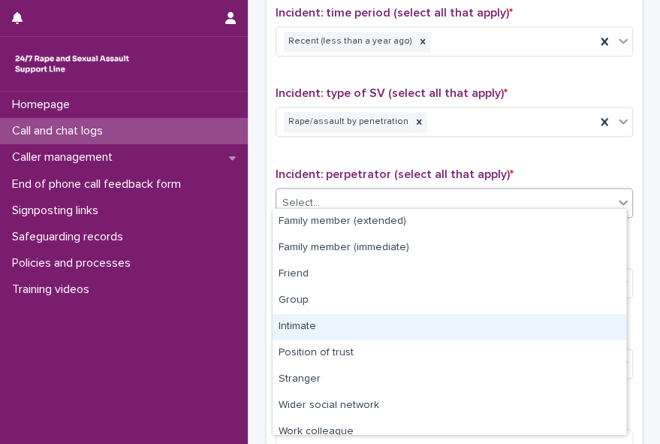
click at [574, 321] on div "Intimate" at bounding box center [450, 327] width 354 height 26
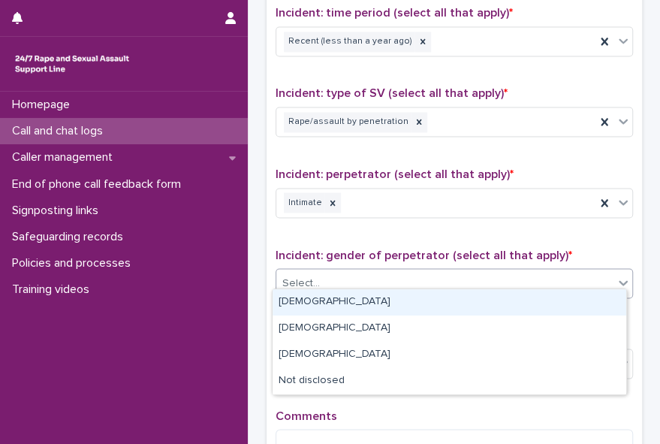
click at [571, 279] on div "Select..." at bounding box center [444, 282] width 337 height 25
click at [567, 299] on div "[DEMOGRAPHIC_DATA]" at bounding box center [450, 302] width 354 height 26
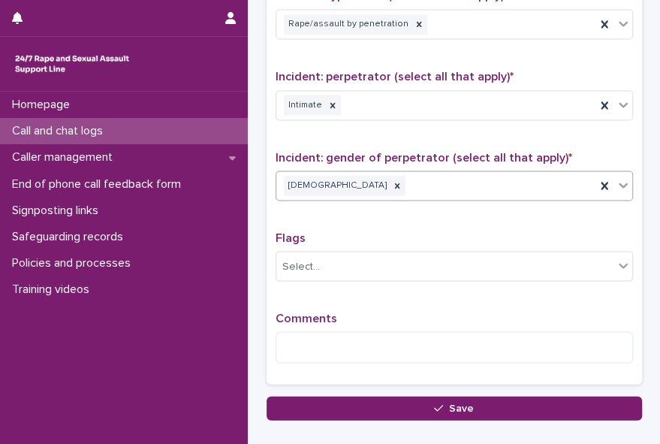
scroll to position [1111, 0]
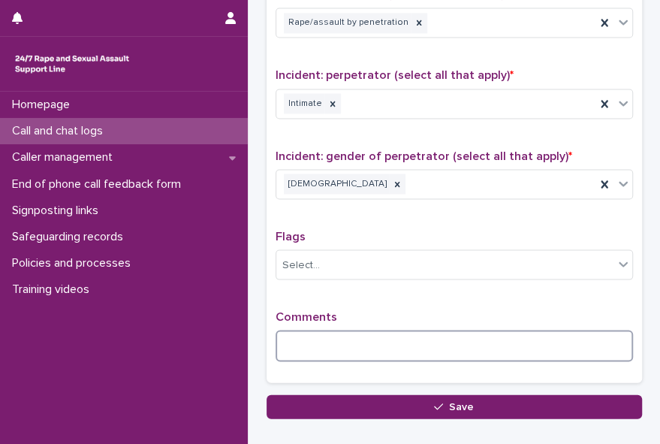
click at [431, 330] on textarea at bounding box center [454, 346] width 357 height 32
click at [523, 338] on textarea "**********" at bounding box center [453, 346] width 355 height 32
click at [584, 333] on textarea "**********" at bounding box center [453, 346] width 355 height 32
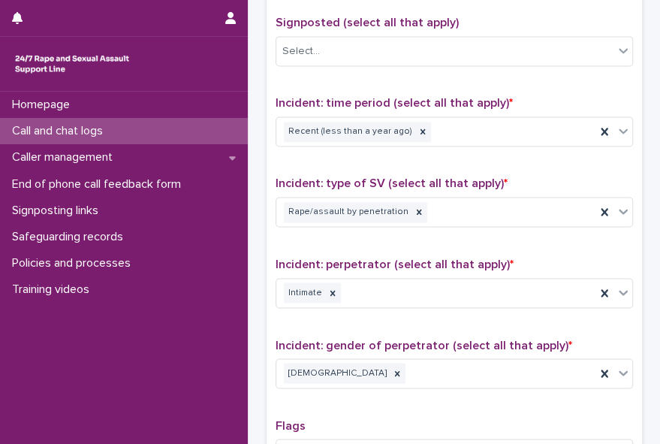
scroll to position [920, 0]
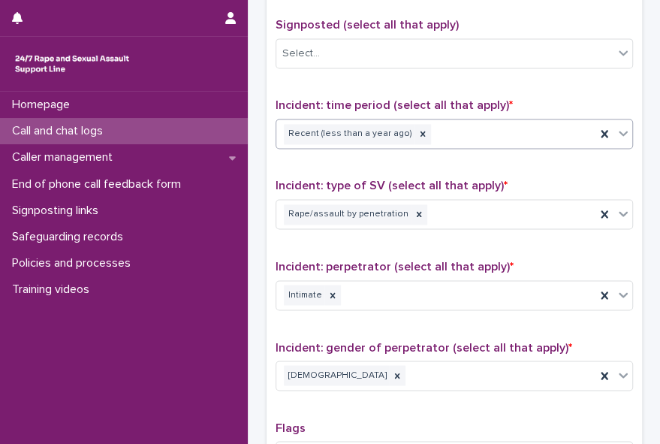
click at [524, 121] on div "Recent (less than a year ago)" at bounding box center [435, 134] width 319 height 26
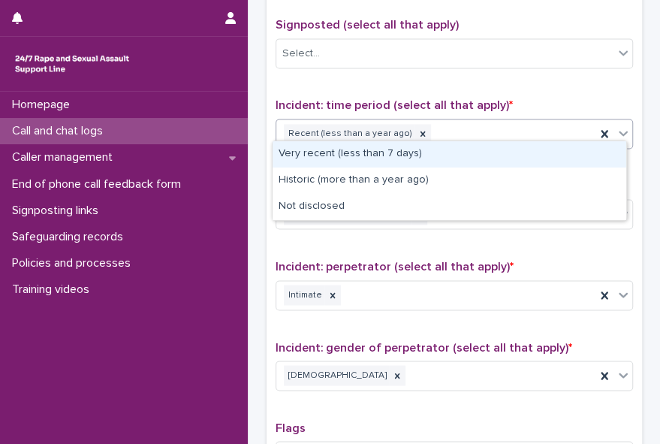
click at [517, 125] on div "Recent (less than a year ago)" at bounding box center [435, 134] width 319 height 26
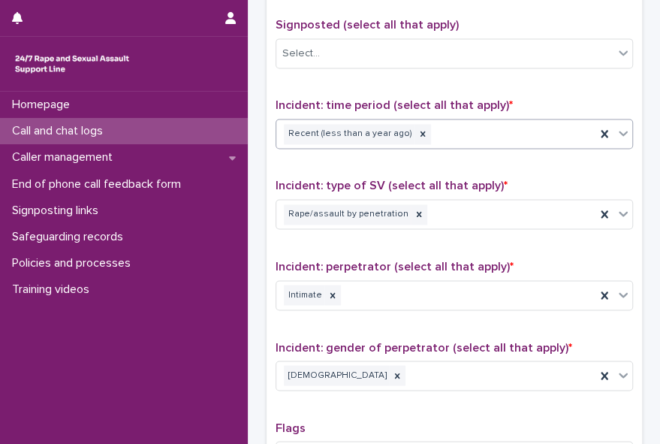
click at [534, 85] on div "**********" at bounding box center [454, 258] width 357 height 640
click at [526, 56] on div "Select..." at bounding box center [444, 53] width 337 height 25
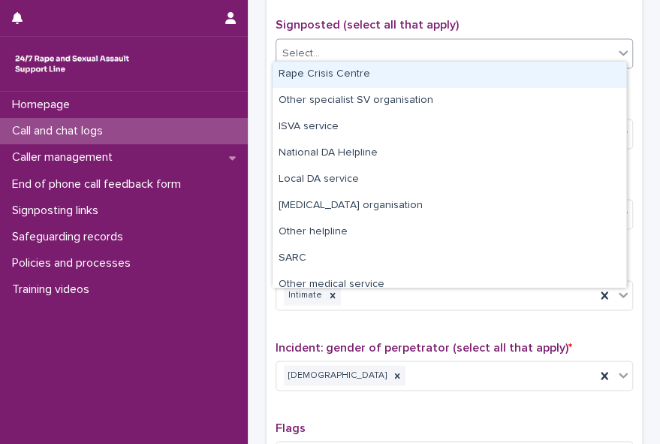
click at [526, 56] on div "Select..." at bounding box center [444, 53] width 337 height 25
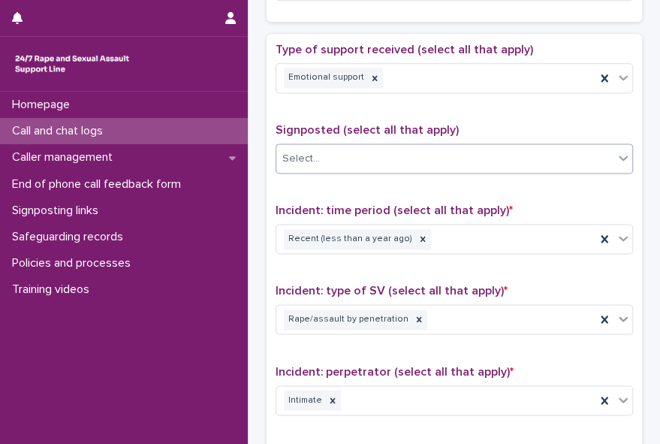
scroll to position [786, 0]
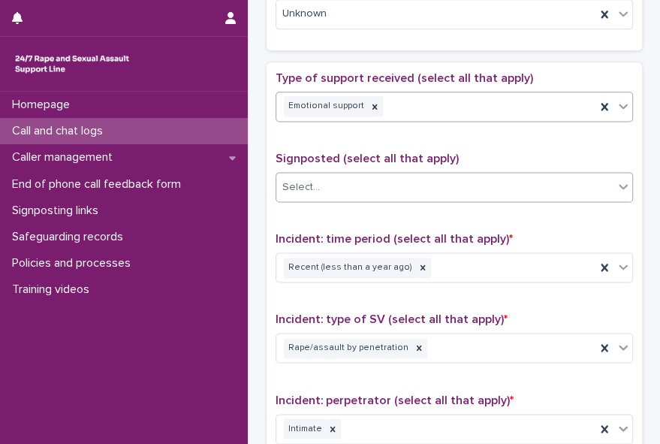
click at [478, 99] on div "Emotional support" at bounding box center [435, 106] width 319 height 26
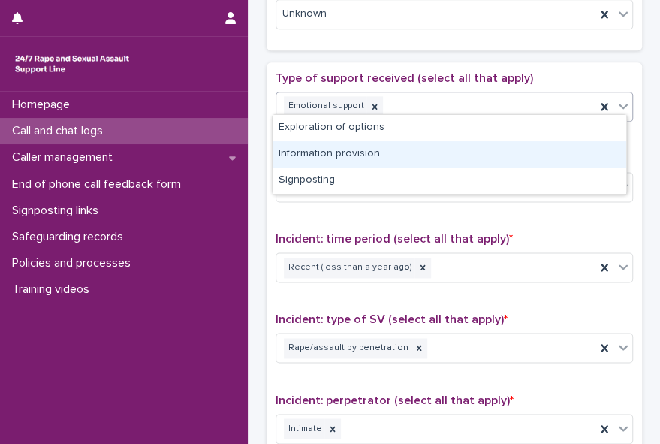
click at [455, 145] on div "Information provision" at bounding box center [450, 154] width 354 height 26
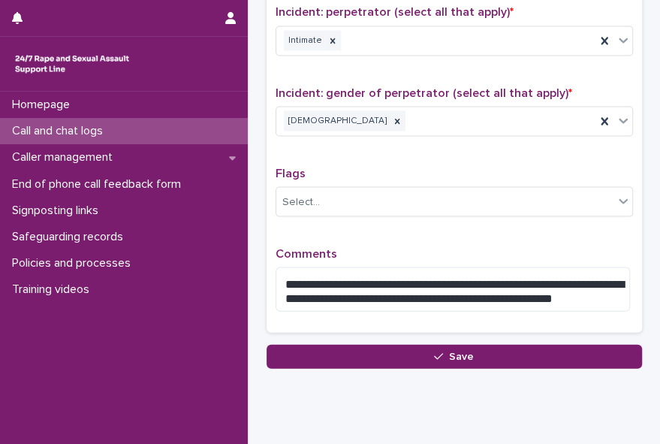
scroll to position [1179, 0]
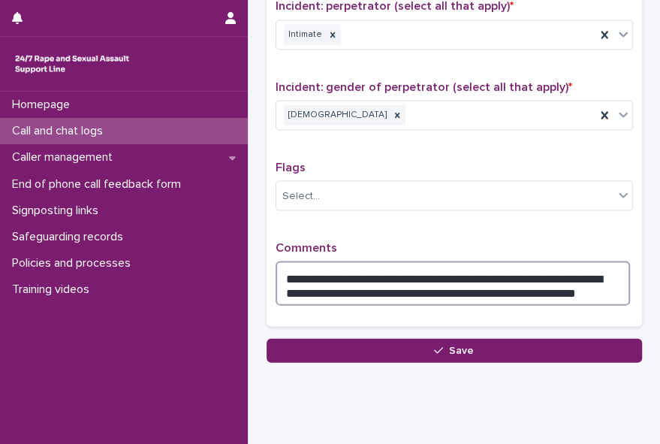
click at [592, 288] on textarea "**********" at bounding box center [453, 283] width 355 height 44
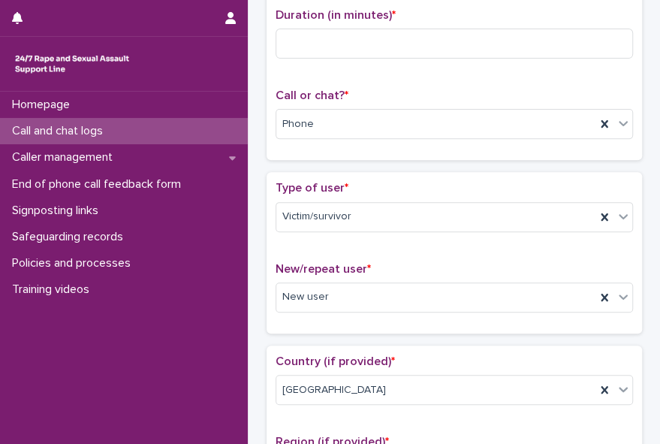
scroll to position [0, 0]
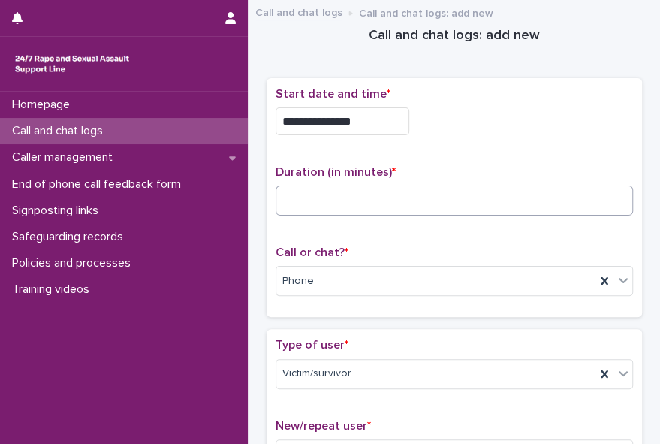
type textarea "**********"
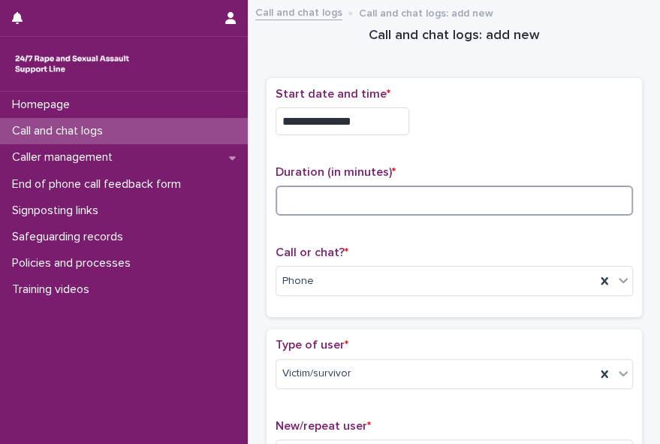
click at [312, 199] on input at bounding box center [454, 200] width 357 height 30
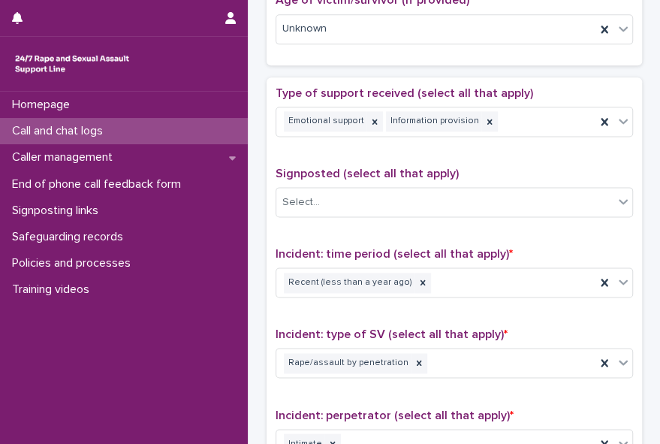
scroll to position [1218, 0]
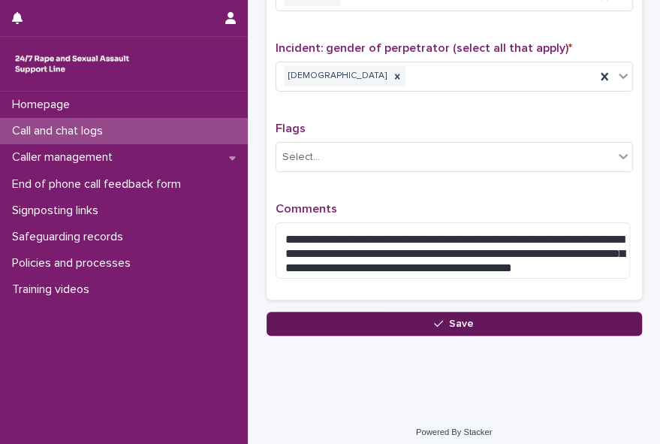
type input "**"
click at [467, 318] on span "Save" at bounding box center [461, 323] width 25 height 11
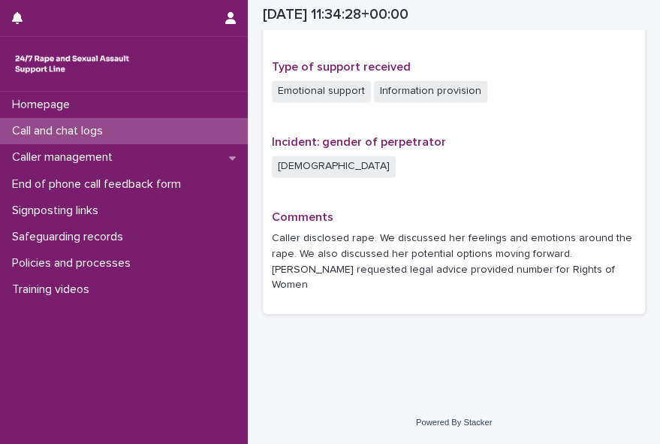
scroll to position [983, 0]
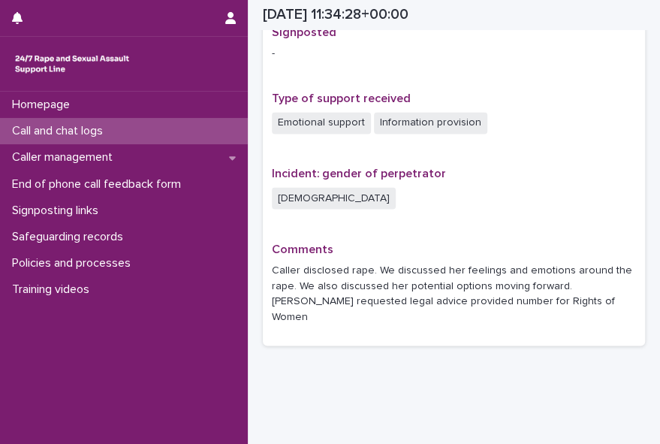
click at [134, 131] on div "Call and chat logs" at bounding box center [124, 131] width 248 height 26
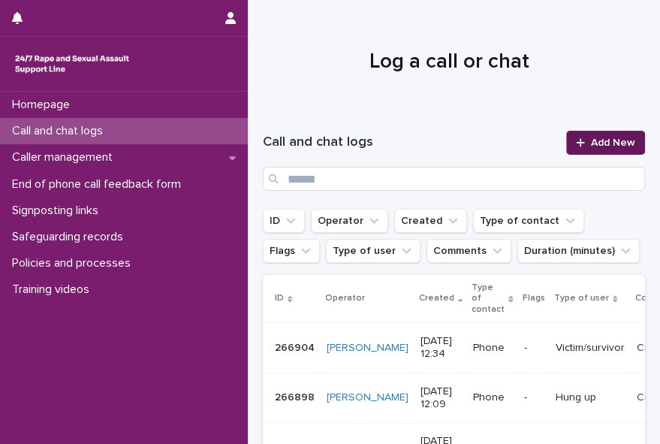
click at [603, 137] on span "Add New" at bounding box center [613, 142] width 44 height 11
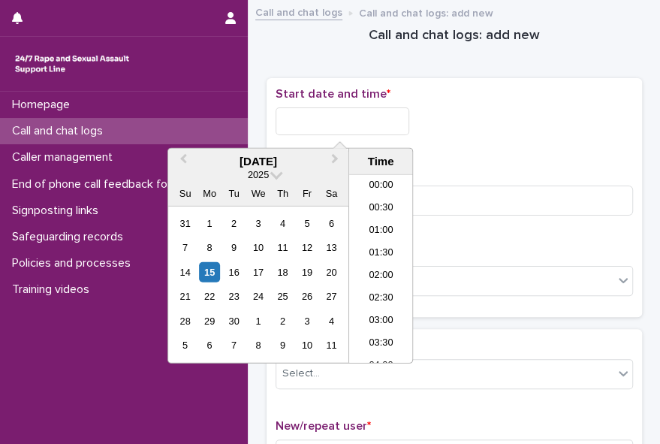
click at [351, 120] on input "text" at bounding box center [343, 121] width 134 height 28
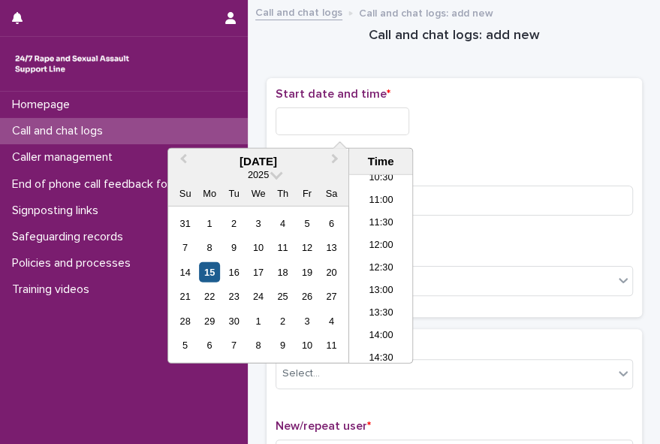
click at [203, 278] on div "15" at bounding box center [209, 272] width 20 height 20
click at [373, 261] on li "12:30" at bounding box center [381, 269] width 64 height 23
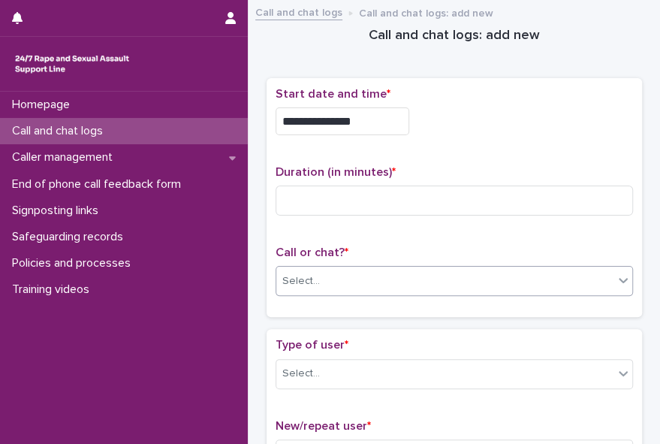
click at [368, 276] on div "Select..." at bounding box center [444, 281] width 337 height 25
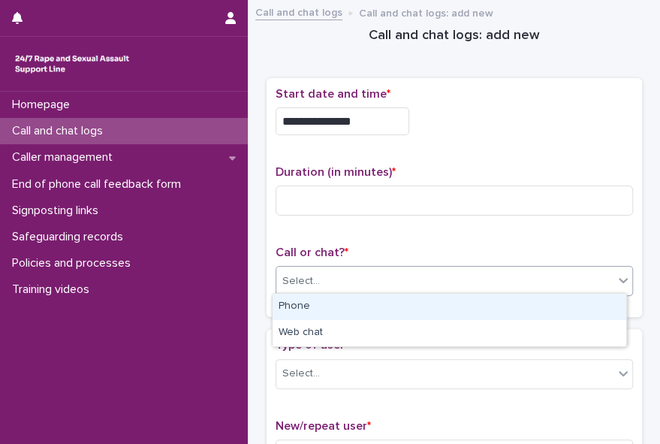
click at [354, 309] on div "Phone" at bounding box center [450, 307] width 354 height 26
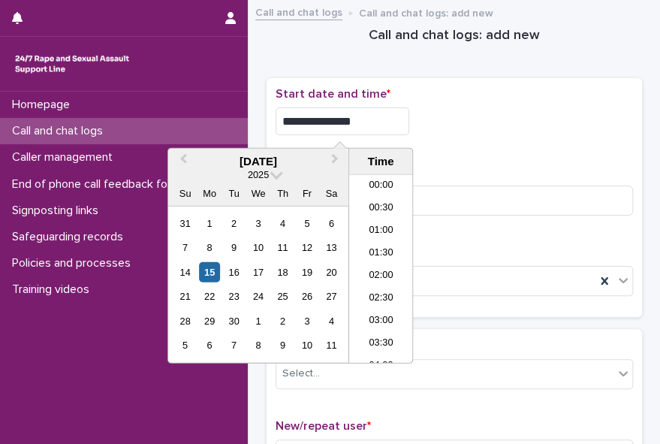
click at [381, 119] on input "**********" at bounding box center [343, 121] width 134 height 28
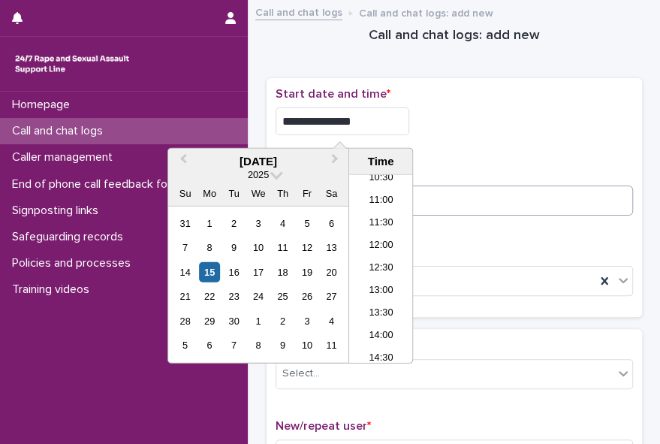
type input "**********"
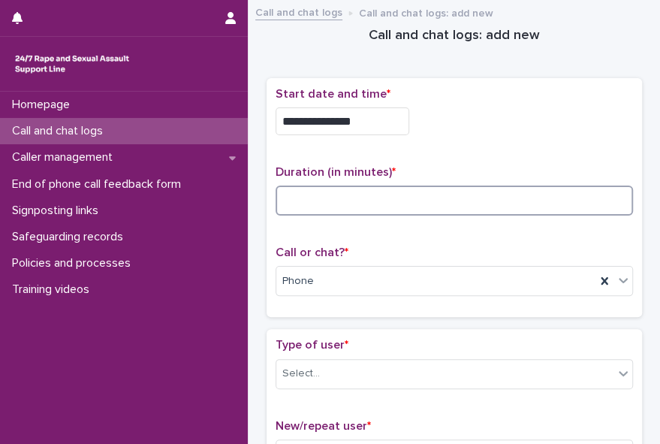
click at [419, 196] on input at bounding box center [454, 200] width 357 height 30
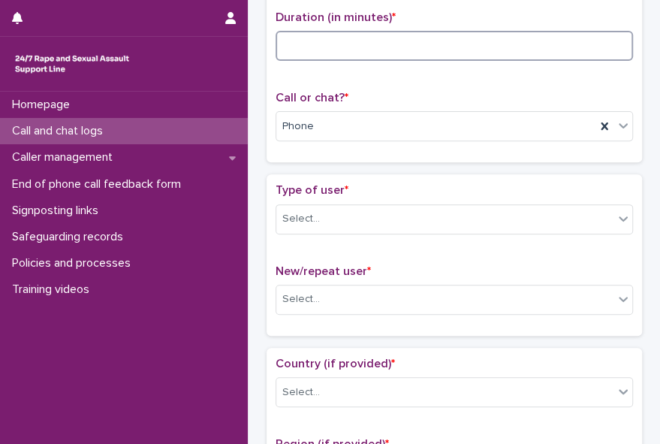
scroll to position [166, 0]
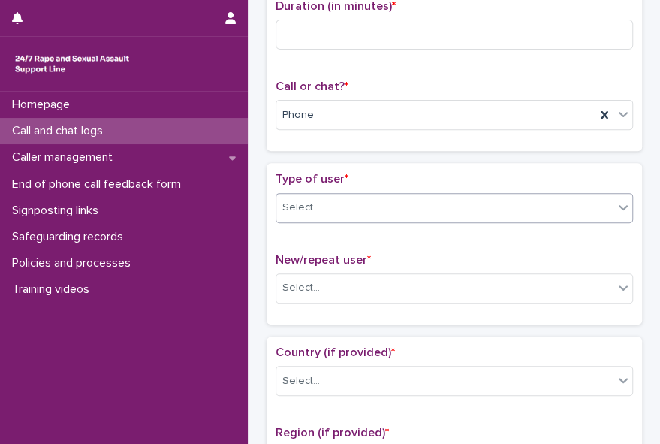
click at [616, 205] on icon at bounding box center [623, 207] width 15 height 15
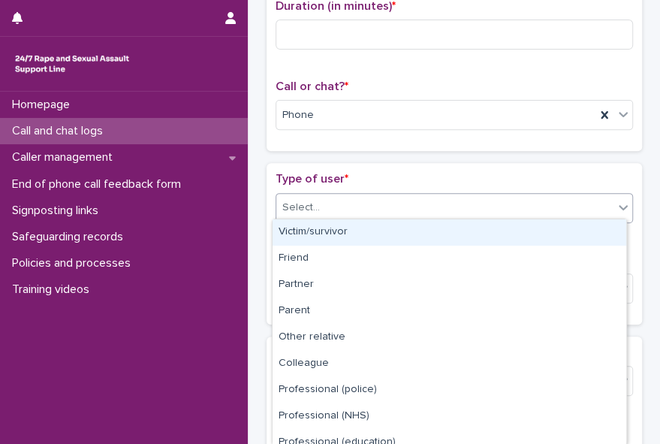
click at [601, 221] on div "Victim/survivor" at bounding box center [450, 232] width 354 height 26
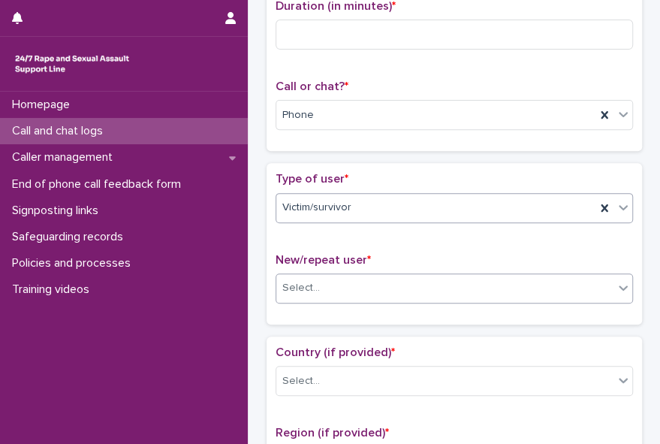
click at [619, 285] on icon at bounding box center [623, 287] width 9 height 5
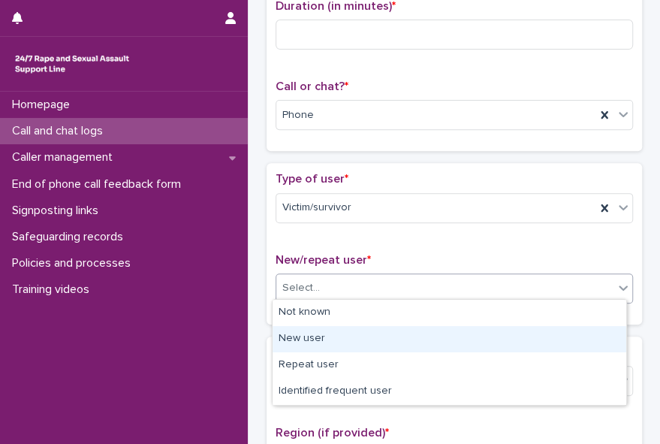
click at [603, 331] on div "New user" at bounding box center [450, 339] width 354 height 26
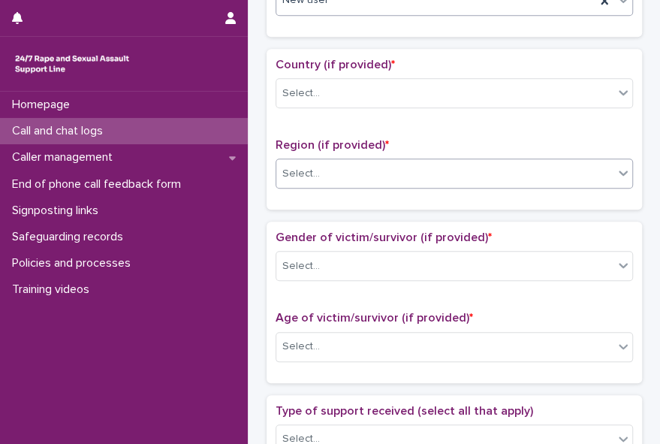
scroll to position [459, 0]
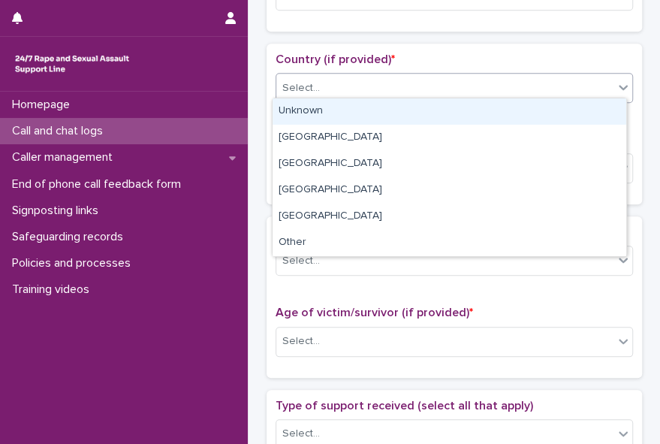
click at [616, 86] on icon at bounding box center [623, 87] width 15 height 15
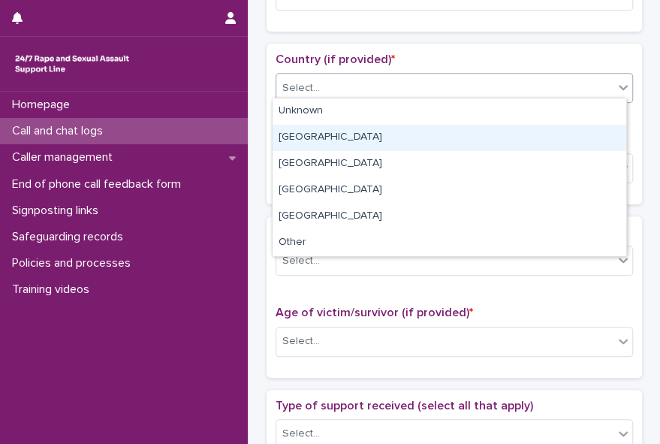
click at [599, 137] on div "[GEOGRAPHIC_DATA]" at bounding box center [450, 138] width 354 height 26
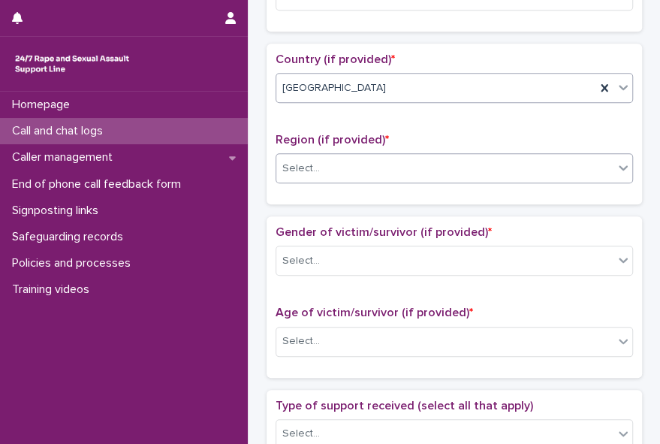
click at [582, 167] on div "Select..." at bounding box center [444, 168] width 337 height 25
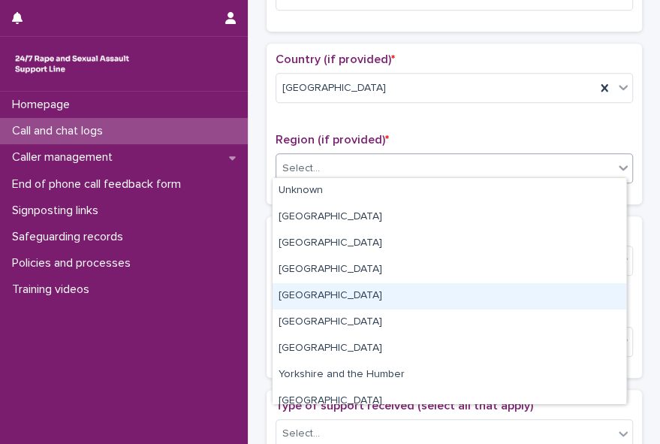
click at [523, 291] on div "[GEOGRAPHIC_DATA]" at bounding box center [450, 296] width 354 height 26
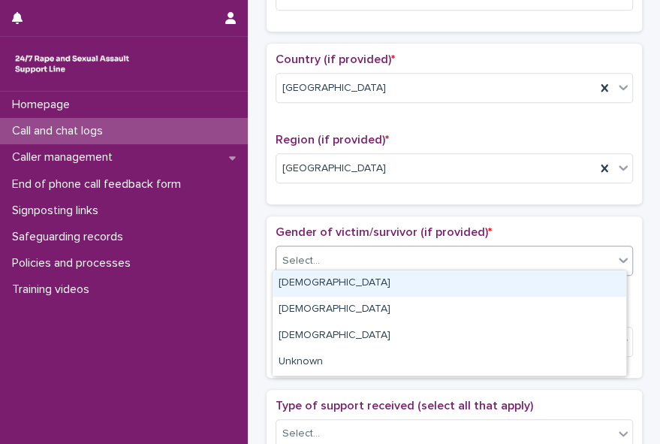
click at [471, 248] on div "Select..." at bounding box center [444, 260] width 337 height 25
click at [452, 280] on div "[DEMOGRAPHIC_DATA]" at bounding box center [450, 283] width 354 height 26
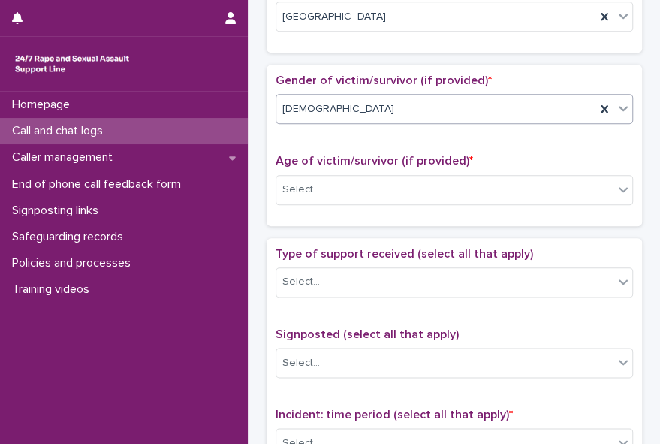
scroll to position [614, 0]
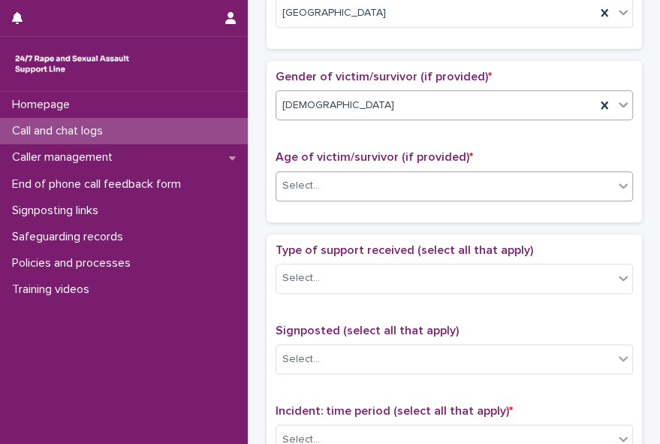
click at [616, 179] on icon at bounding box center [623, 185] width 15 height 15
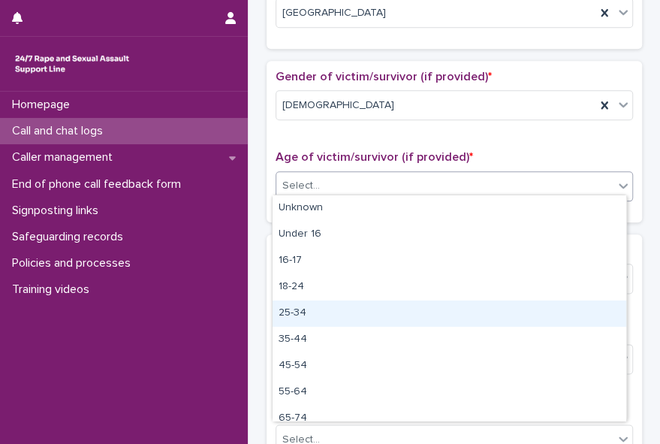
click at [589, 302] on div "25-34" at bounding box center [450, 313] width 354 height 26
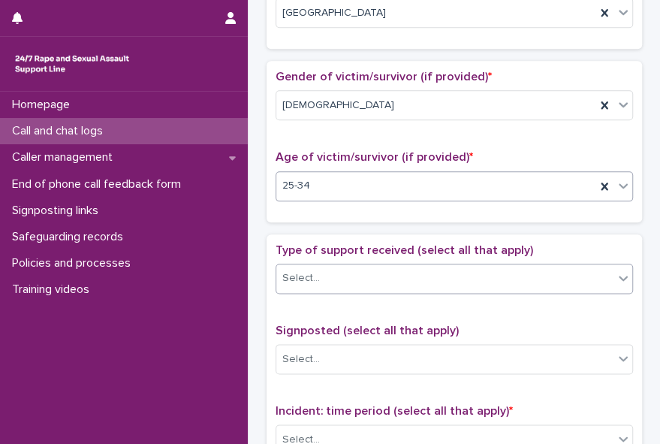
click at [616, 274] on icon at bounding box center [623, 277] width 15 height 15
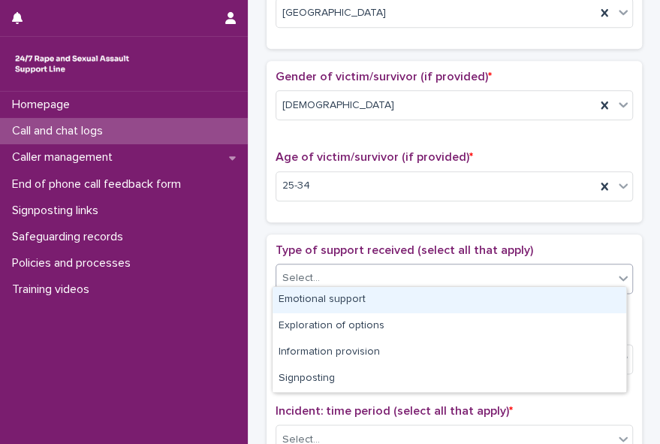
click at [599, 300] on div "Emotional support" at bounding box center [450, 300] width 354 height 26
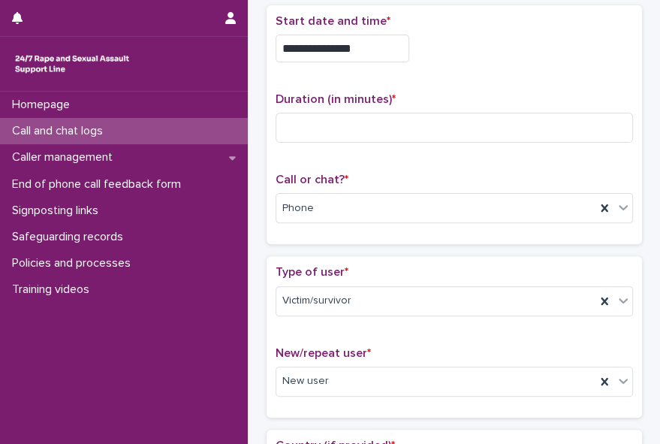
scroll to position [0, 0]
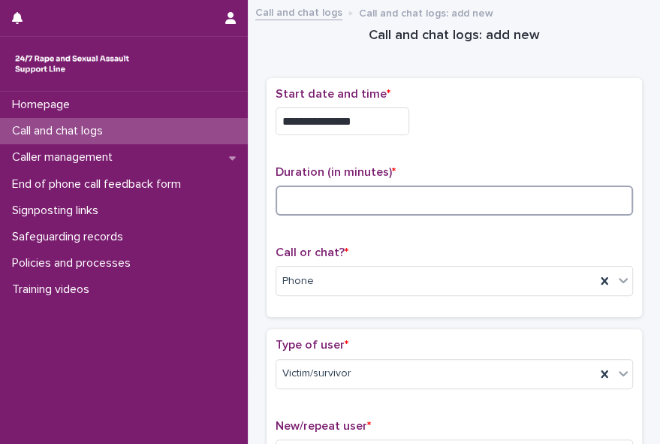
click at [419, 194] on input at bounding box center [454, 200] width 357 height 30
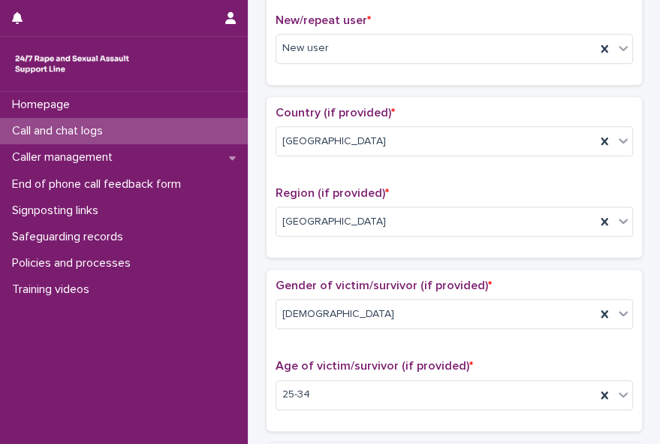
scroll to position [433, 0]
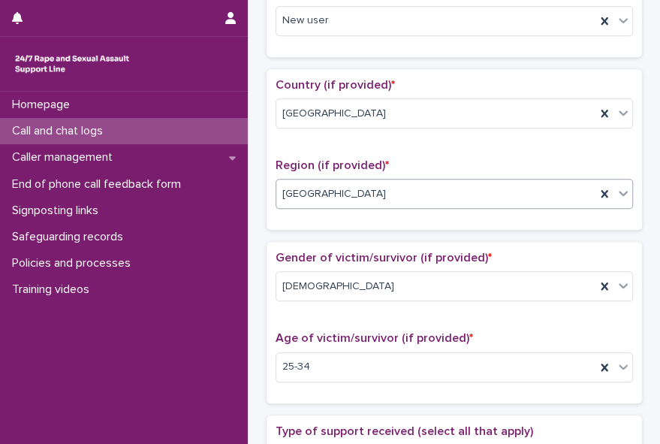
type input "*"
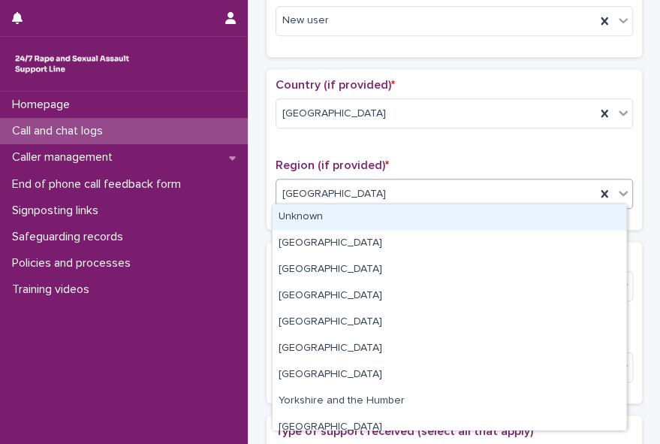
click at [619, 191] on icon at bounding box center [623, 193] width 9 height 5
click at [595, 224] on div "Unknown" at bounding box center [450, 217] width 354 height 26
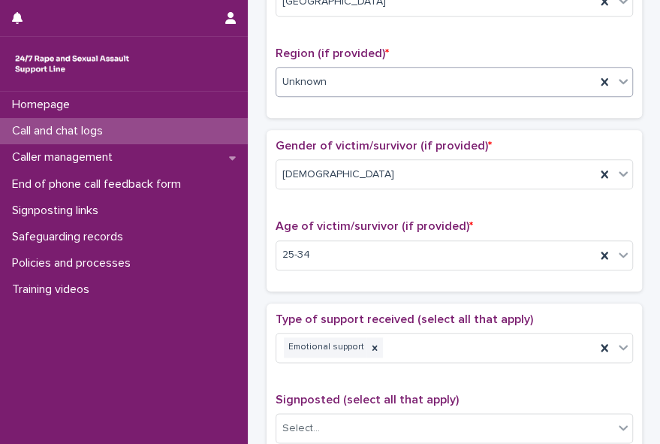
scroll to position [555, 0]
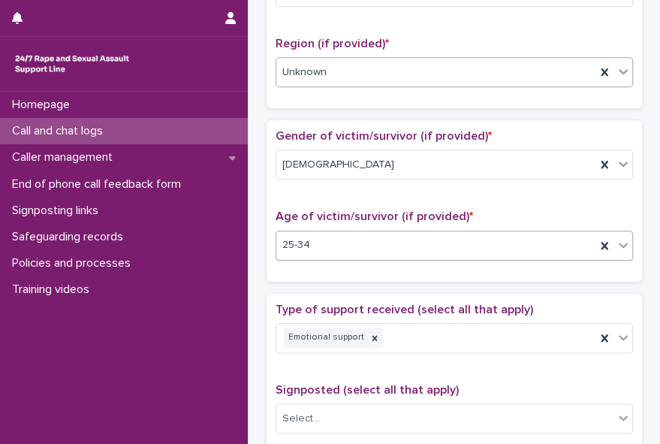
click at [619, 237] on icon at bounding box center [623, 244] width 15 height 15
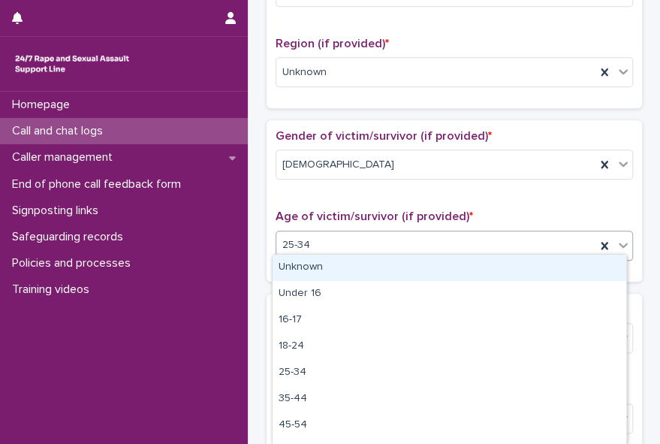
click at [592, 256] on div "Unknown" at bounding box center [450, 268] width 354 height 26
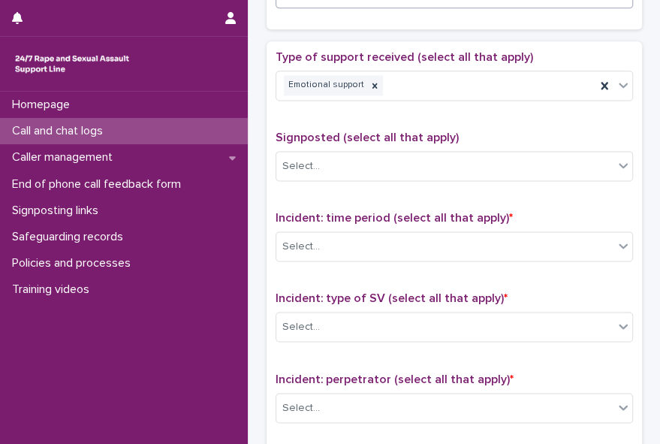
scroll to position [811, 0]
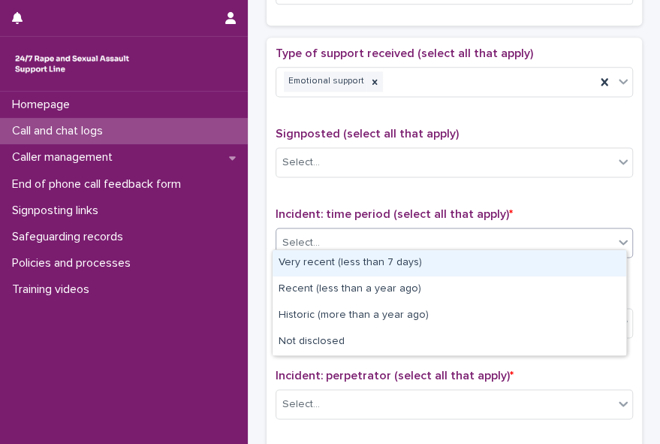
click at [622, 234] on icon at bounding box center [623, 241] width 15 height 15
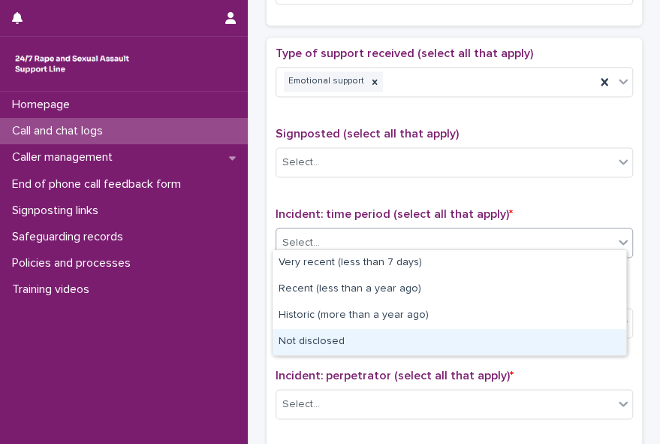
click at [583, 341] on div "Not disclosed" at bounding box center [450, 342] width 354 height 26
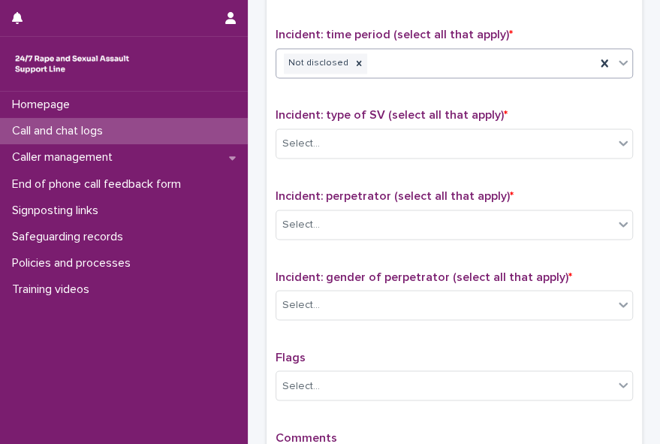
scroll to position [1003, 0]
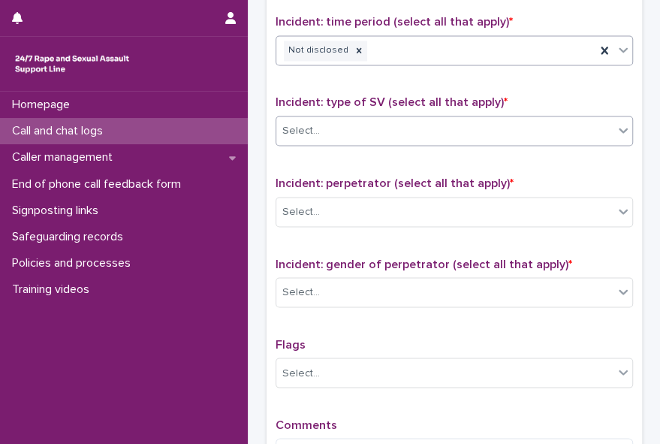
click at [411, 119] on div "Select..." at bounding box center [444, 131] width 337 height 25
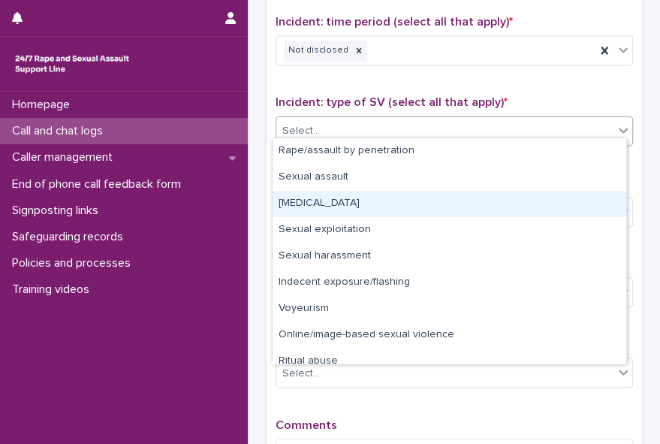
scroll to position [37, 0]
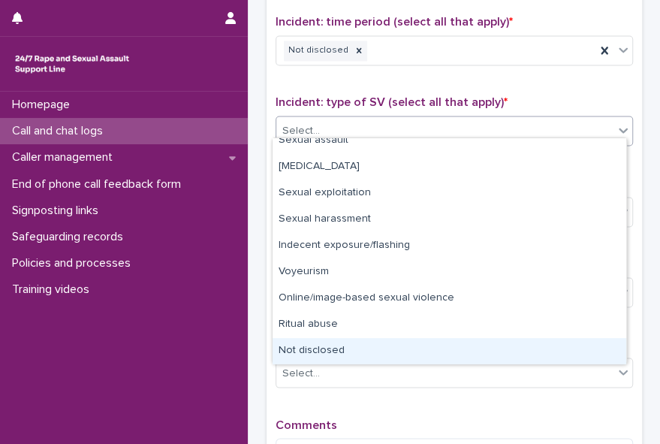
click at [598, 343] on div "Not disclosed" at bounding box center [450, 351] width 354 height 26
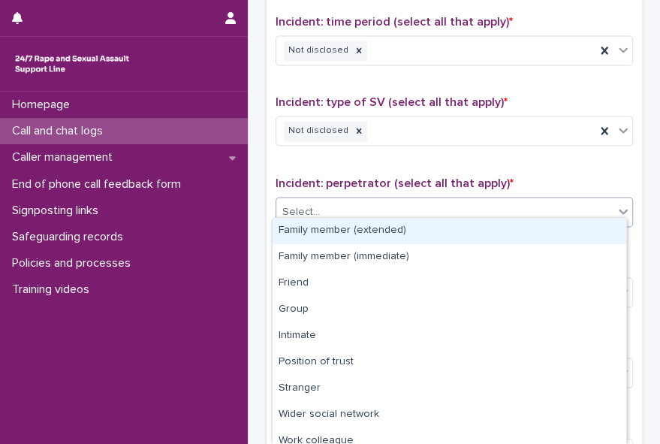
click at [444, 200] on div "Select..." at bounding box center [444, 211] width 337 height 25
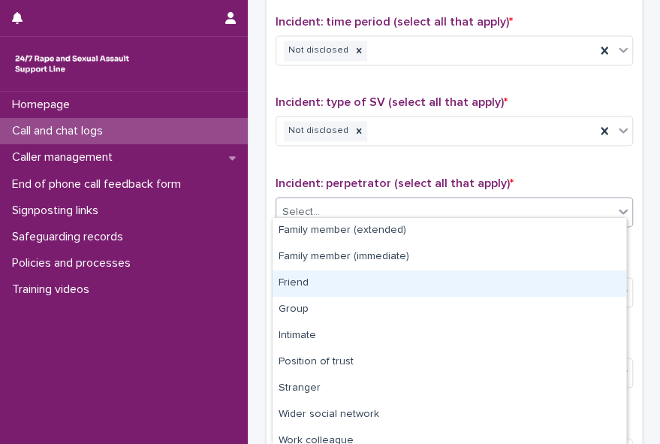
scroll to position [64, 0]
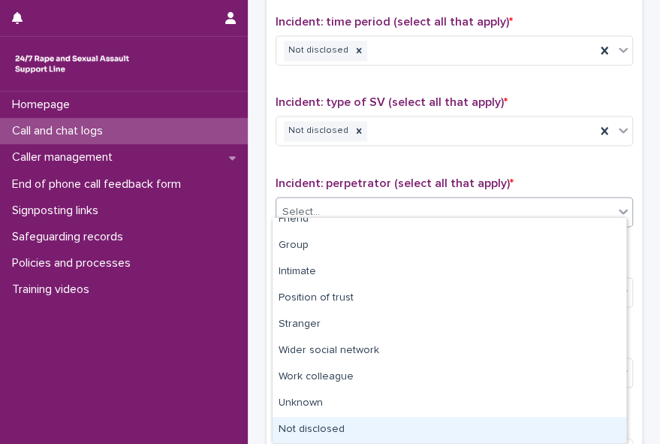
click at [479, 427] on div "Not disclosed" at bounding box center [450, 430] width 354 height 26
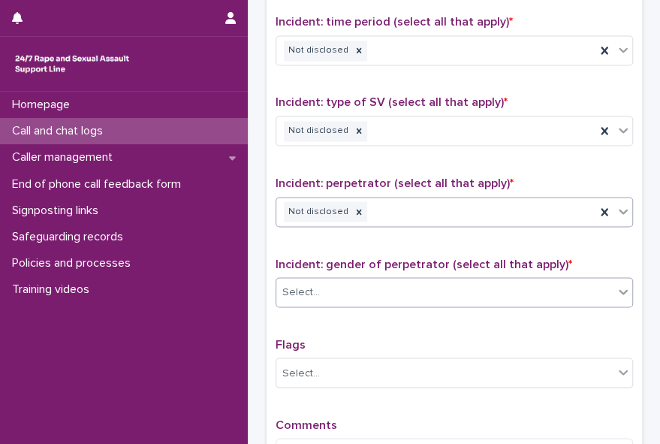
click at [418, 284] on div "Select..." at bounding box center [444, 291] width 337 height 25
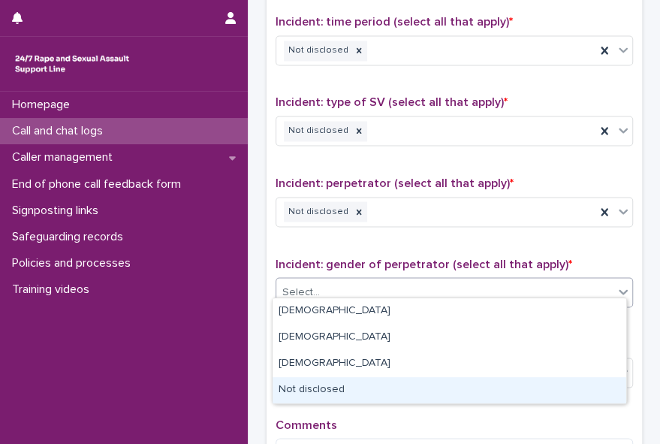
click at [384, 387] on div "Not disclosed" at bounding box center [450, 390] width 354 height 26
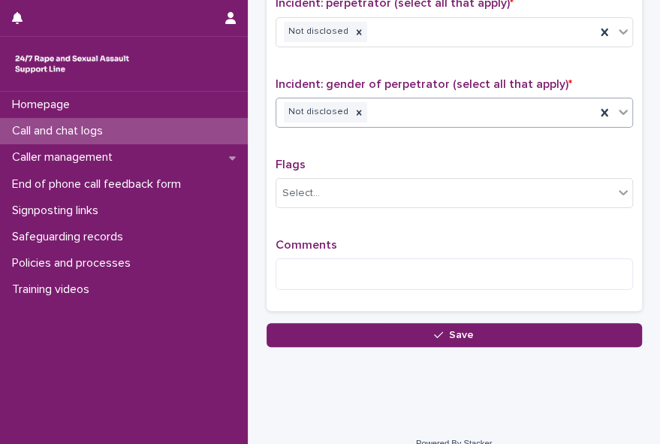
scroll to position [1194, 0]
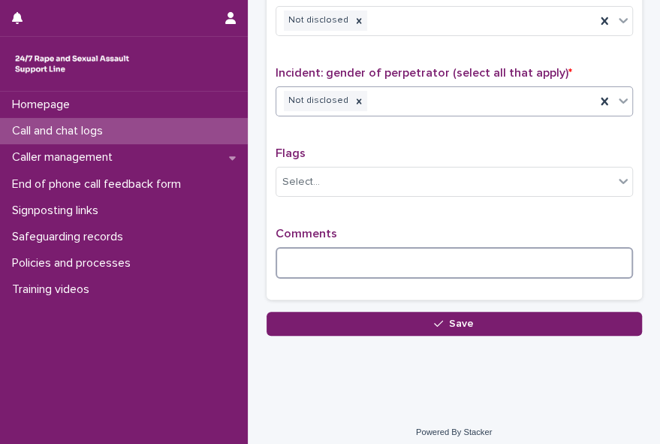
click at [366, 247] on textarea at bounding box center [454, 263] width 357 height 32
type textarea "*"
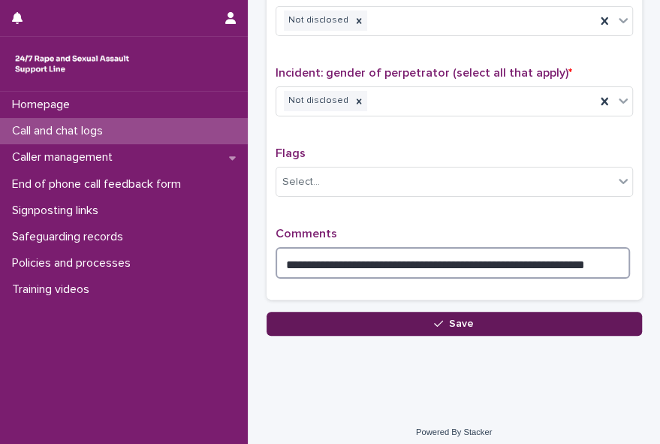
type textarea "**********"
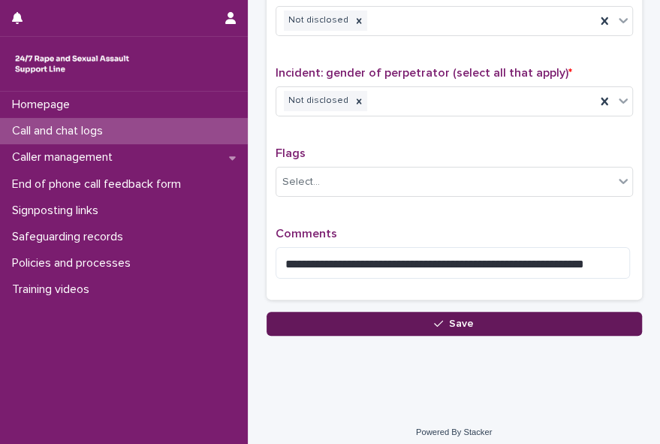
click at [387, 315] on button "Save" at bounding box center [454, 324] width 375 height 24
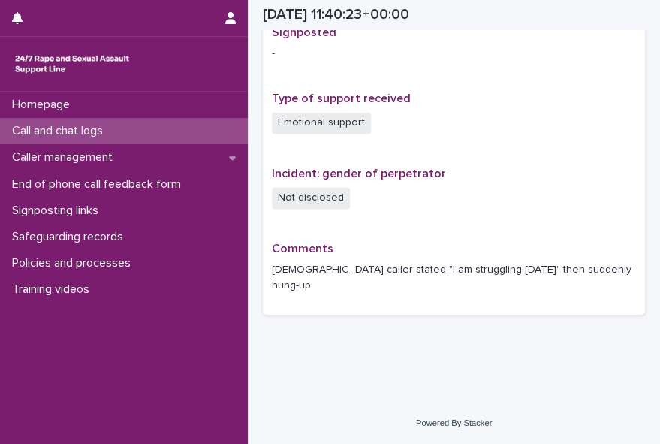
scroll to position [953, 0]
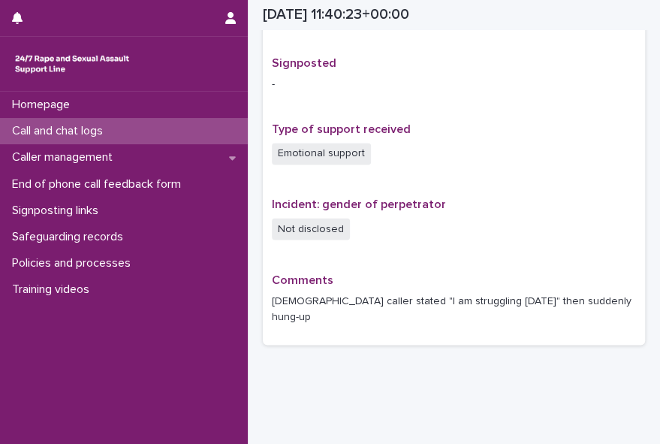
click at [53, 128] on p "Call and chat logs" at bounding box center [60, 131] width 109 height 14
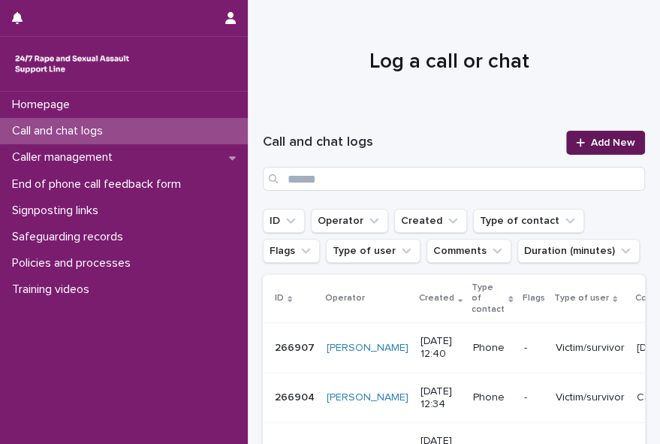
click at [591, 145] on span "Add New" at bounding box center [613, 142] width 44 height 11
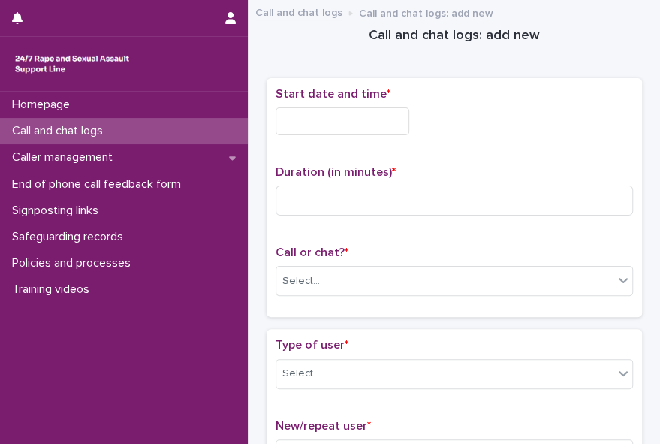
click at [285, 116] on input "text" at bounding box center [343, 121] width 134 height 28
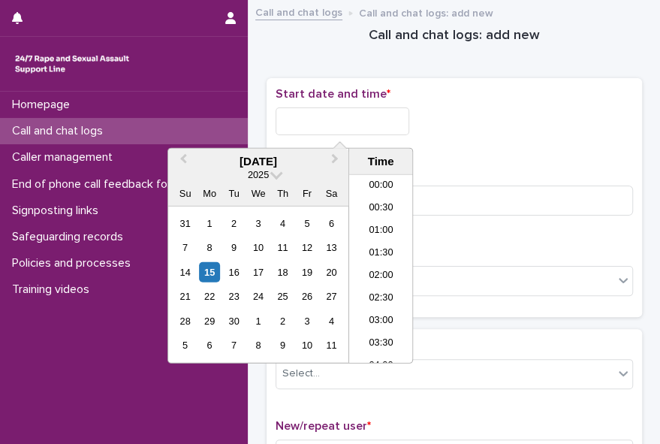
scroll to position [480, 0]
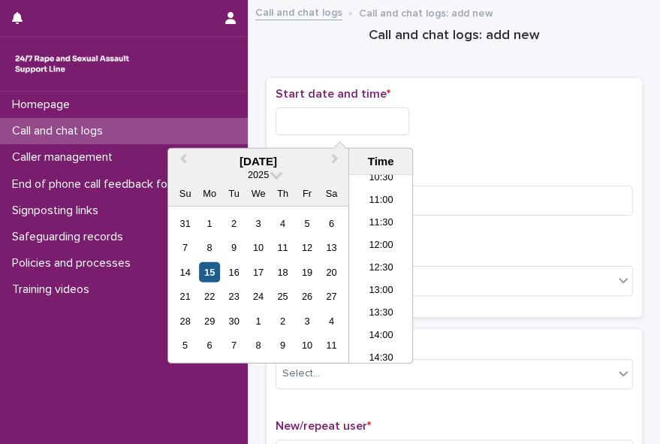
click at [208, 273] on div "15" at bounding box center [209, 272] width 20 height 20
type input "**********"
click at [464, 137] on div "**********" at bounding box center [454, 117] width 357 height 60
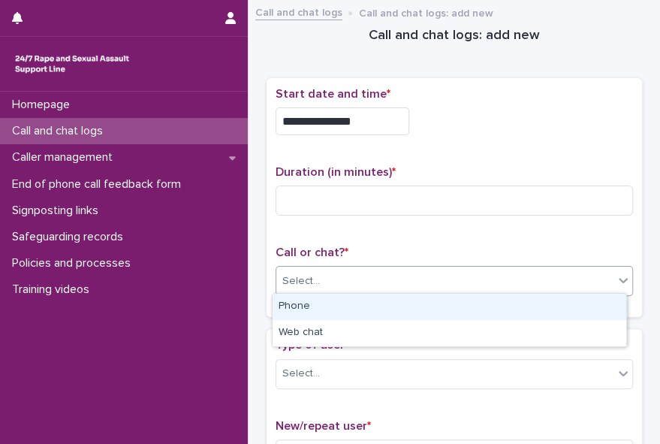
click at [333, 280] on div "Select..." at bounding box center [444, 281] width 337 height 25
click at [318, 310] on div "Phone" at bounding box center [450, 307] width 354 height 26
